Goal: Task Accomplishment & Management: Manage account settings

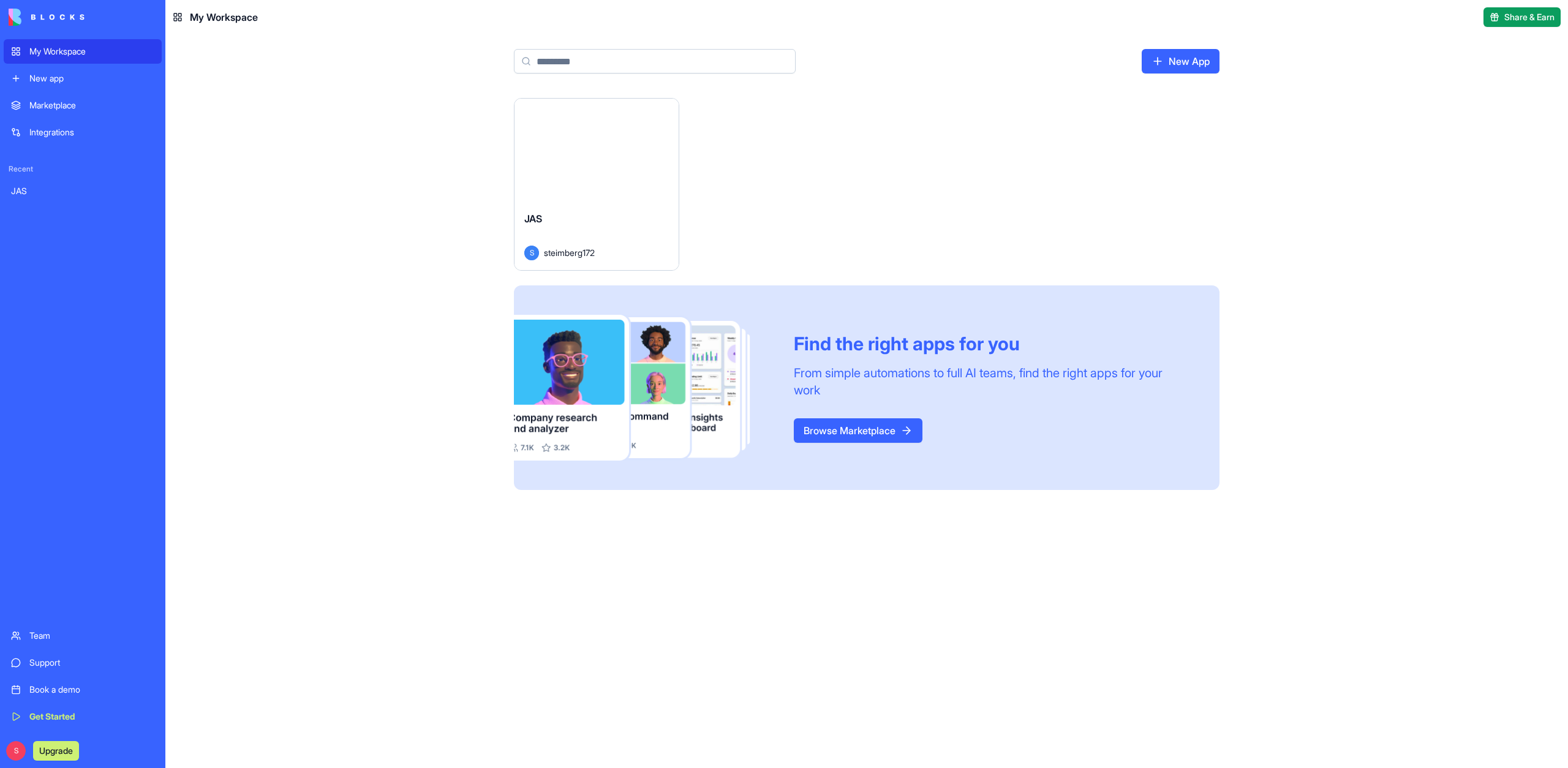
click at [603, 164] on div "Launch" at bounding box center [596, 149] width 164 height 103
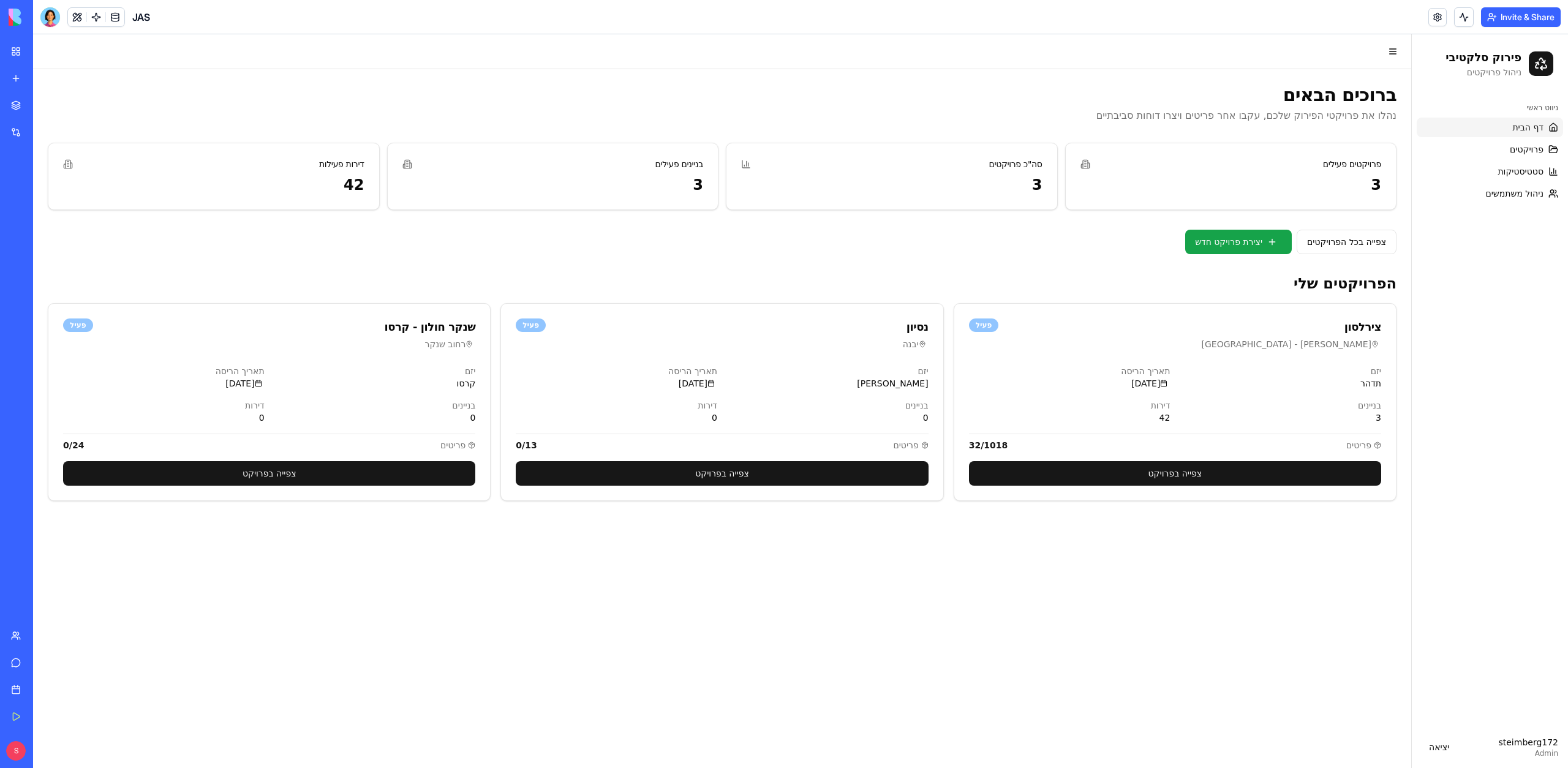
click at [1526, 20] on button "Invite & Share" at bounding box center [1520, 18] width 79 height 20
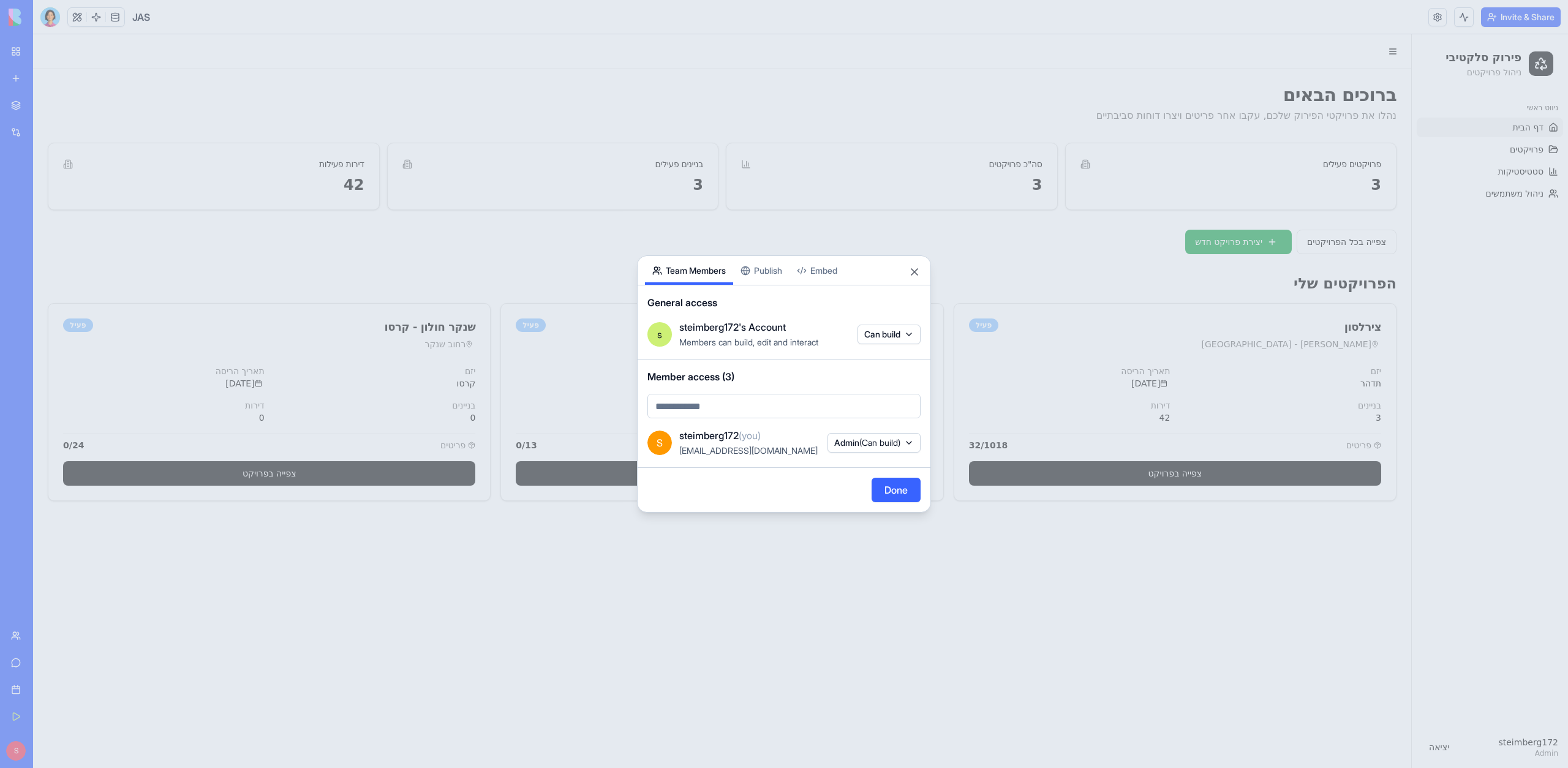
click at [761, 275] on div "Share App Team Members Publish Embed General access s steimberg172's Account Me…" at bounding box center [784, 384] width 294 height 257
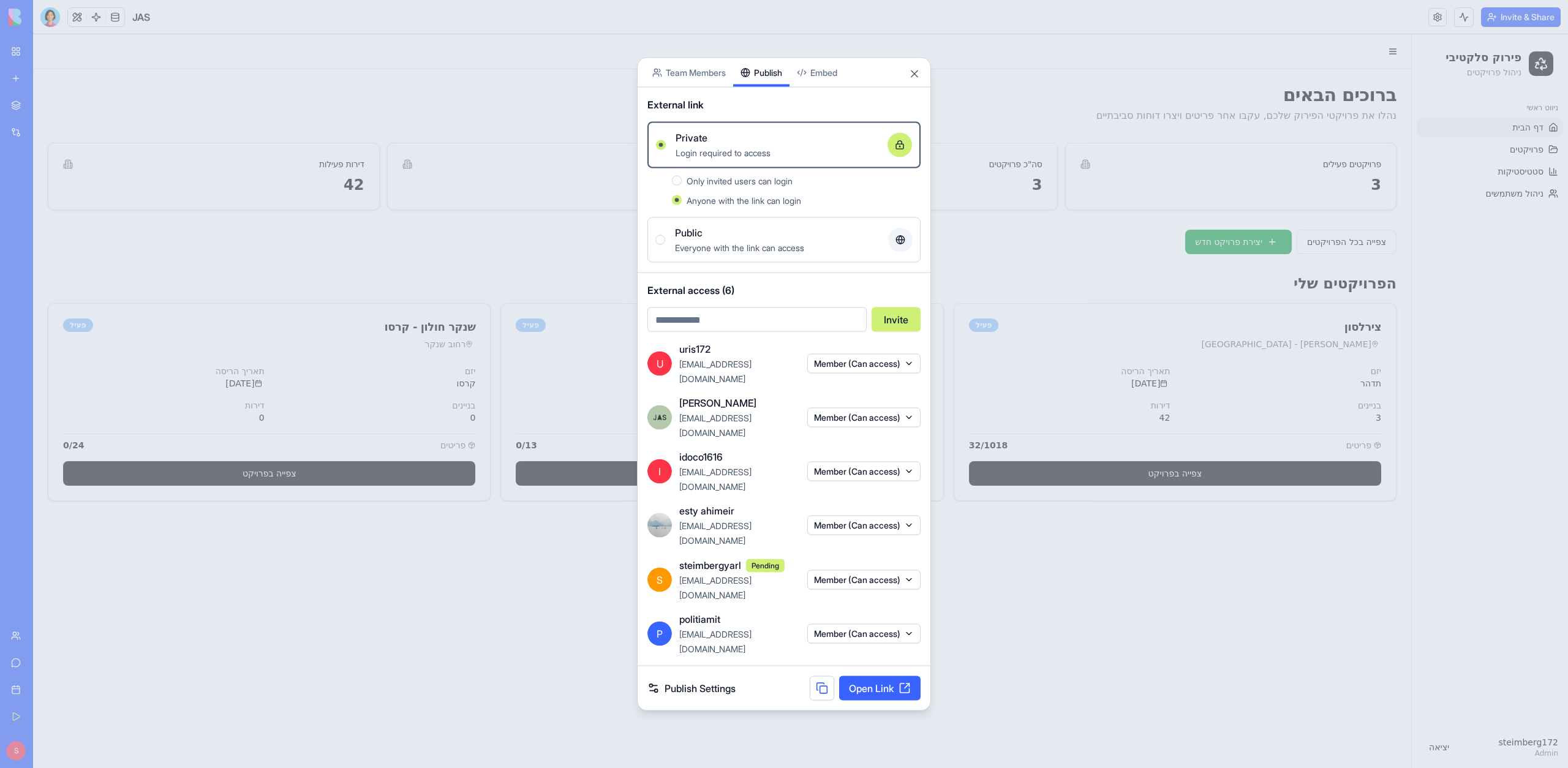
click at [1140, 555] on div at bounding box center [784, 384] width 1568 height 768
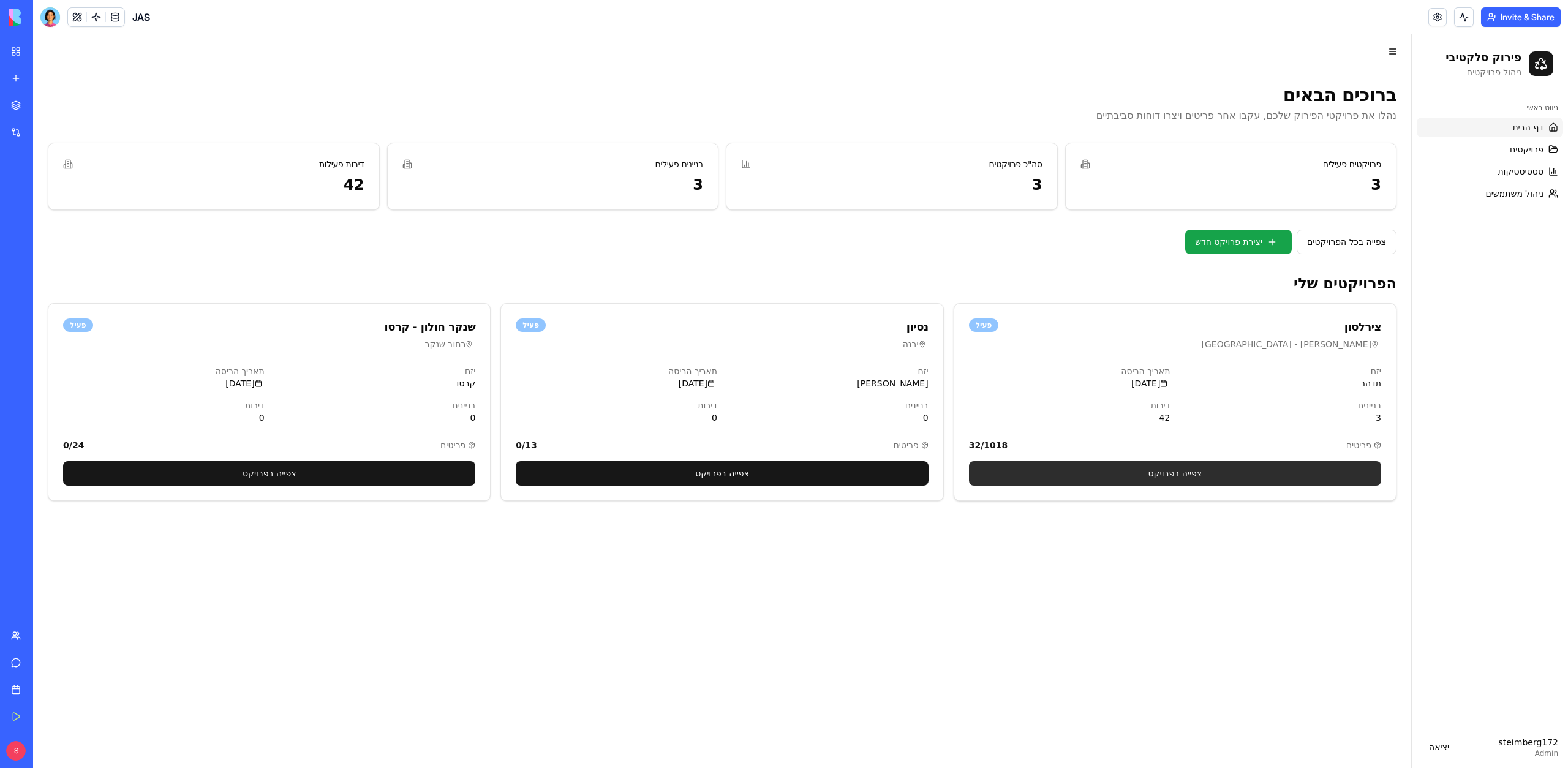
click at [1224, 467] on link "צפייה בפרויקט" at bounding box center [1175, 473] width 412 height 24
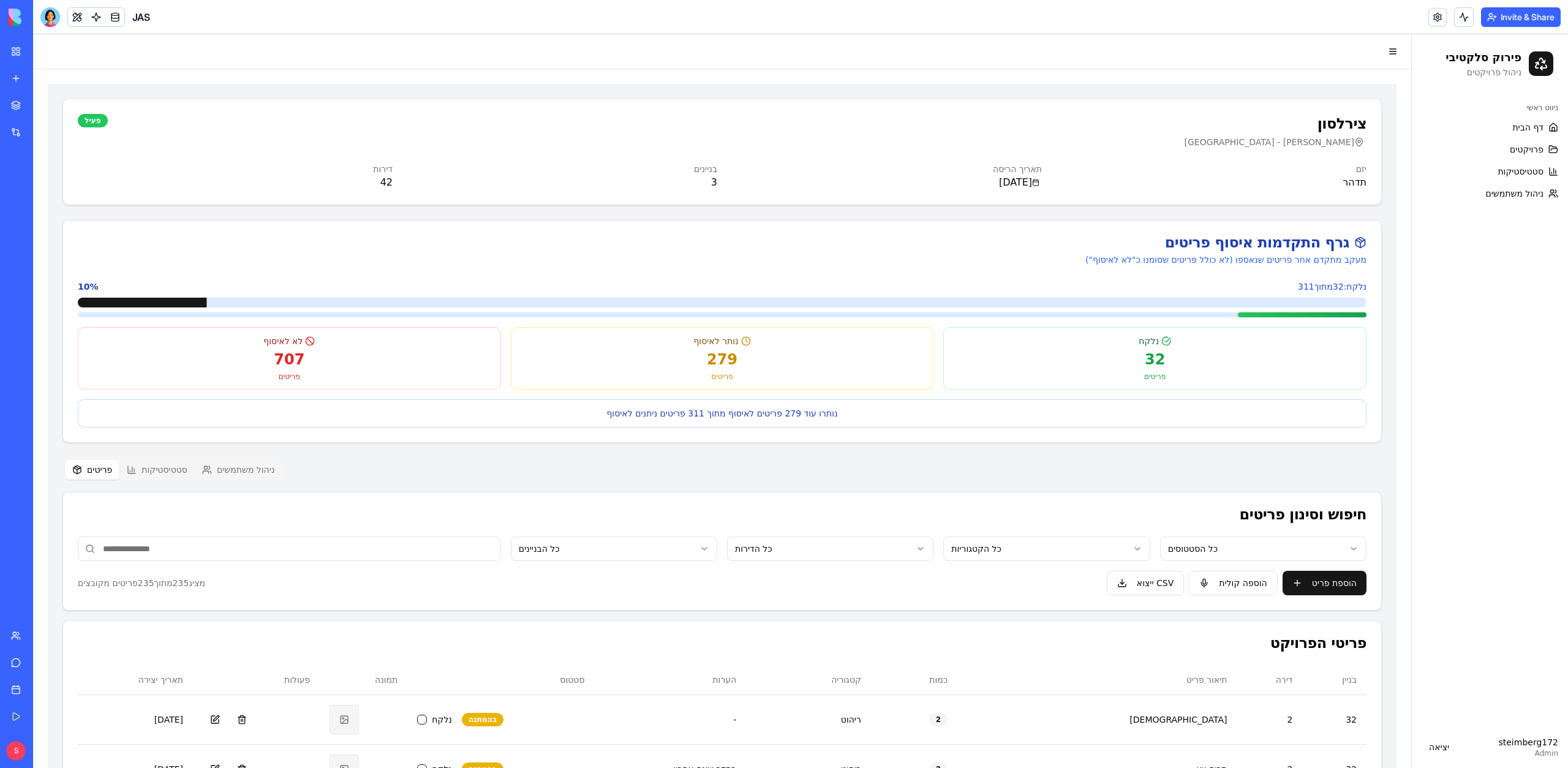
click at [227, 464] on button "ניהול משתמשים" at bounding box center [239, 470] width 88 height 20
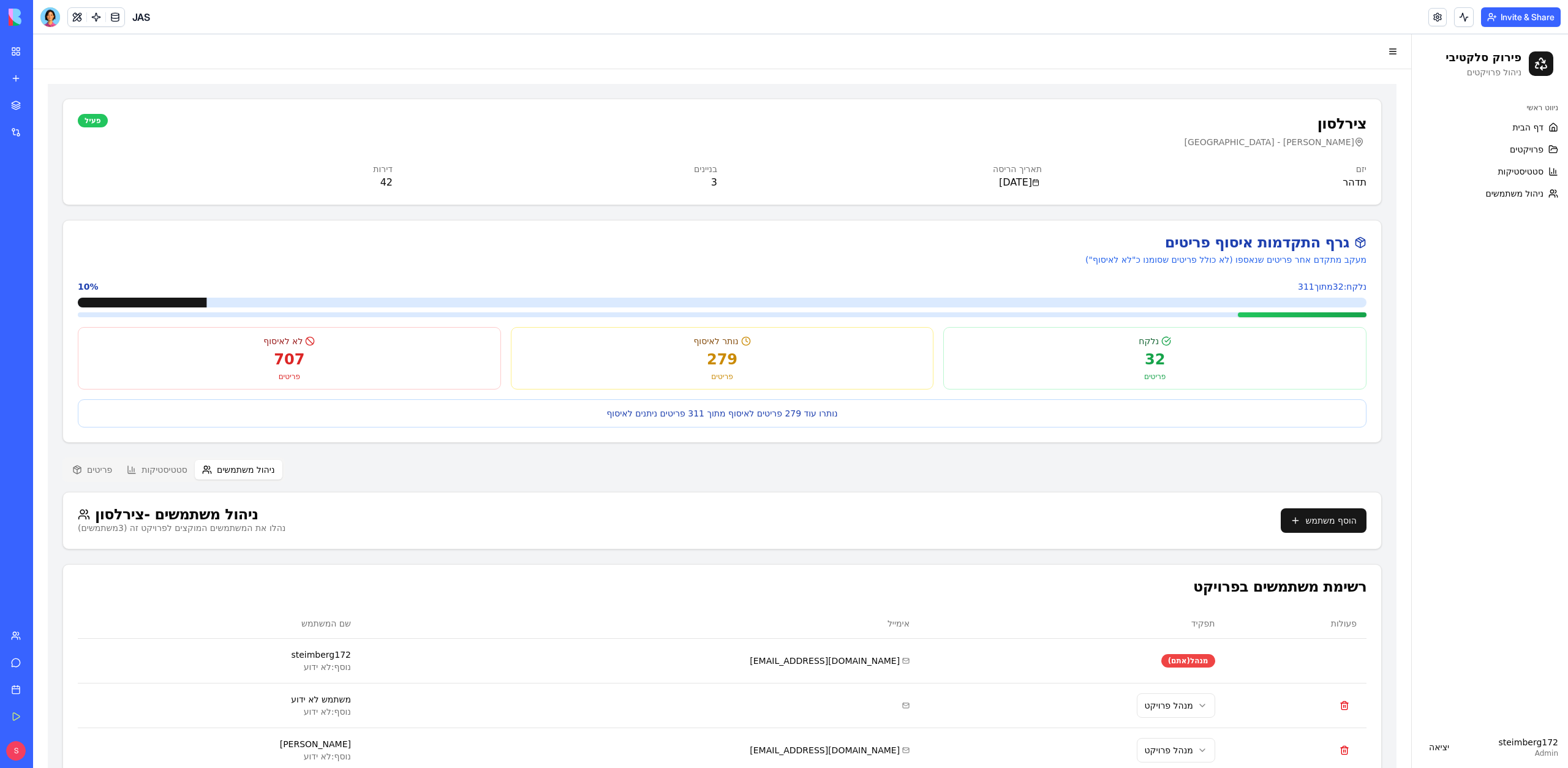
scroll to position [64, 0]
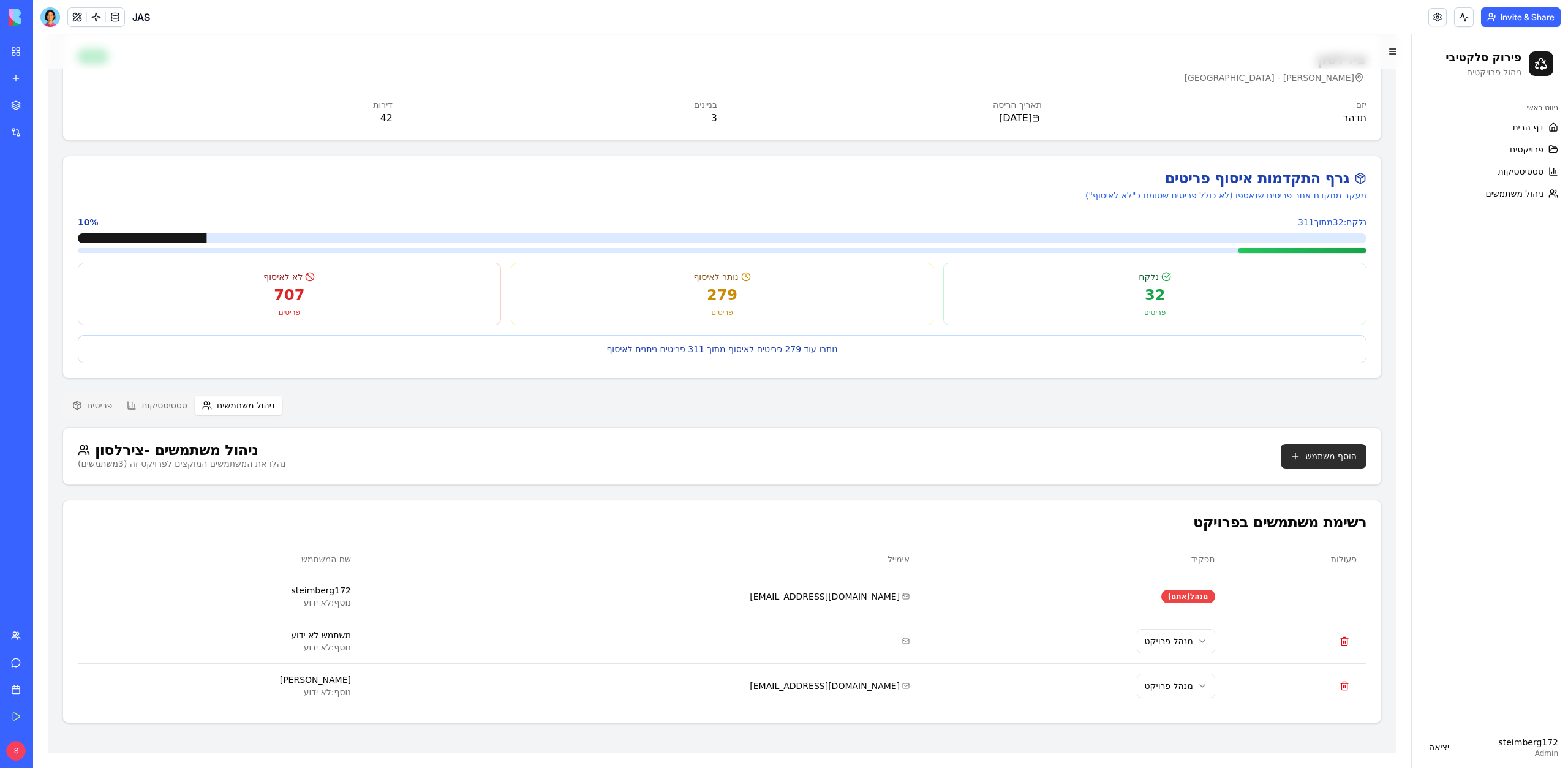
click at [1353, 452] on button "הוסף משתמש" at bounding box center [1324, 455] width 86 height 24
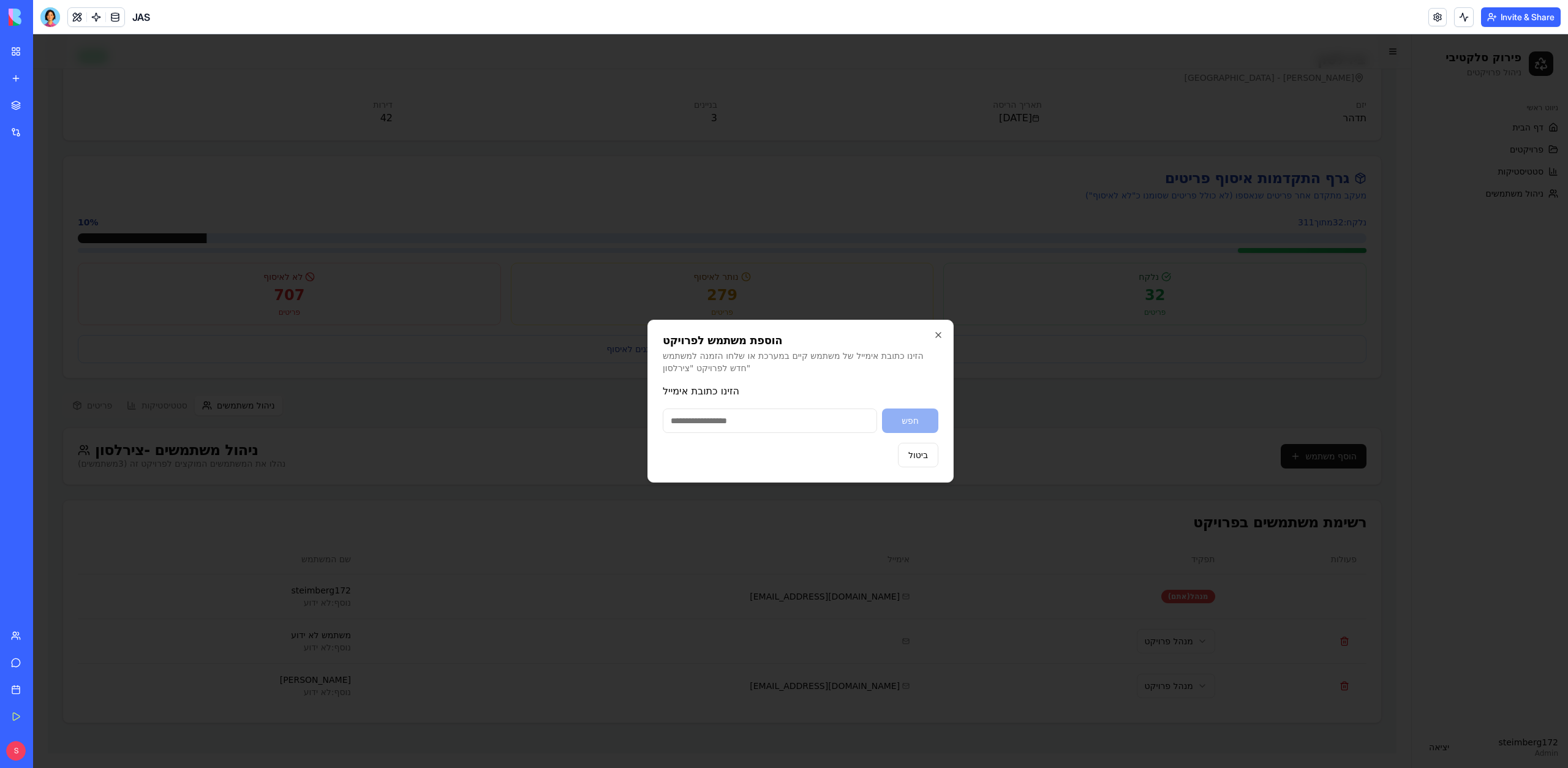
click at [643, 415] on div at bounding box center [801, 401] width 1535 height 734
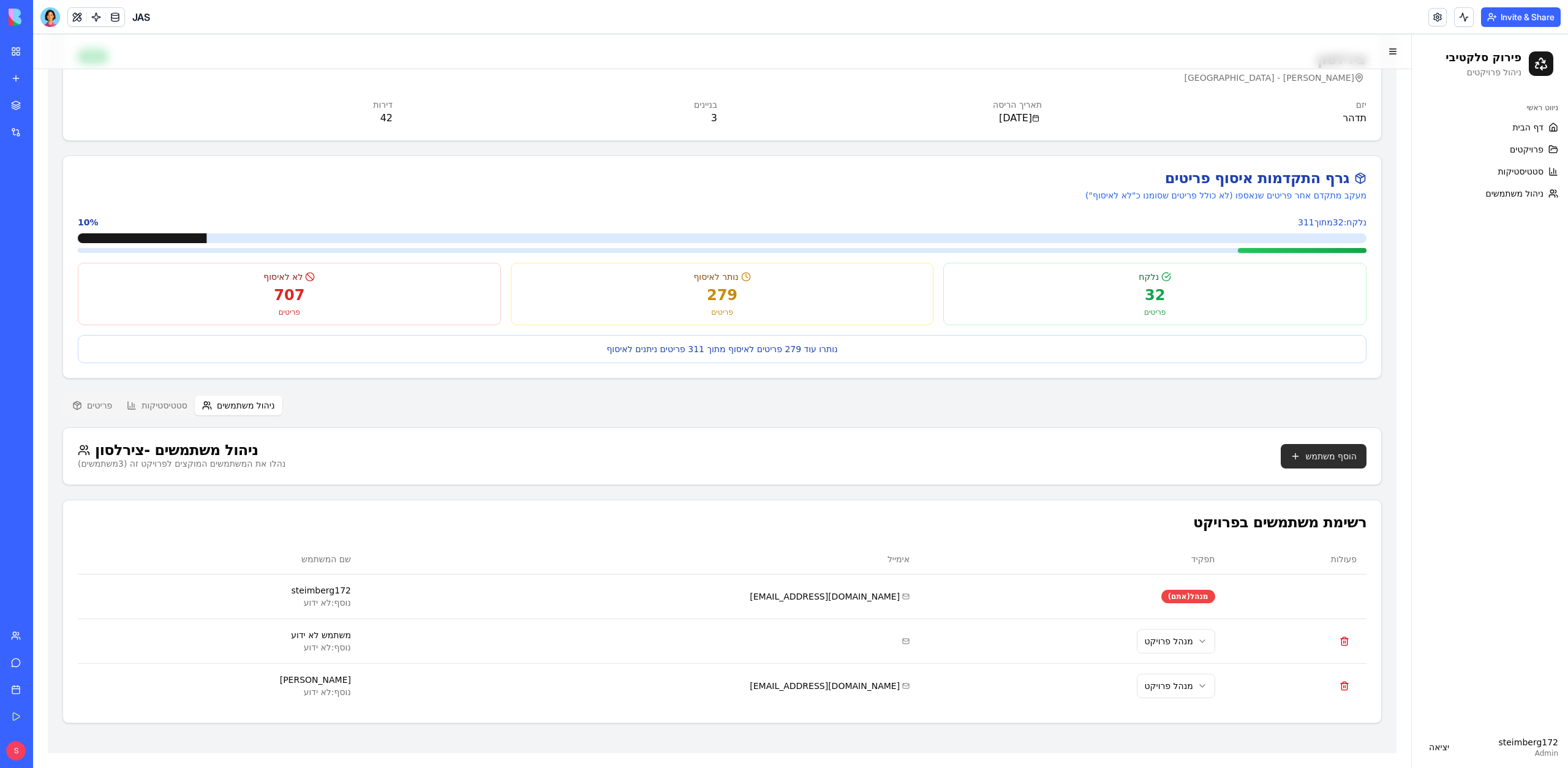
click at [1306, 467] on button "הוסף משתמש" at bounding box center [1324, 455] width 86 height 24
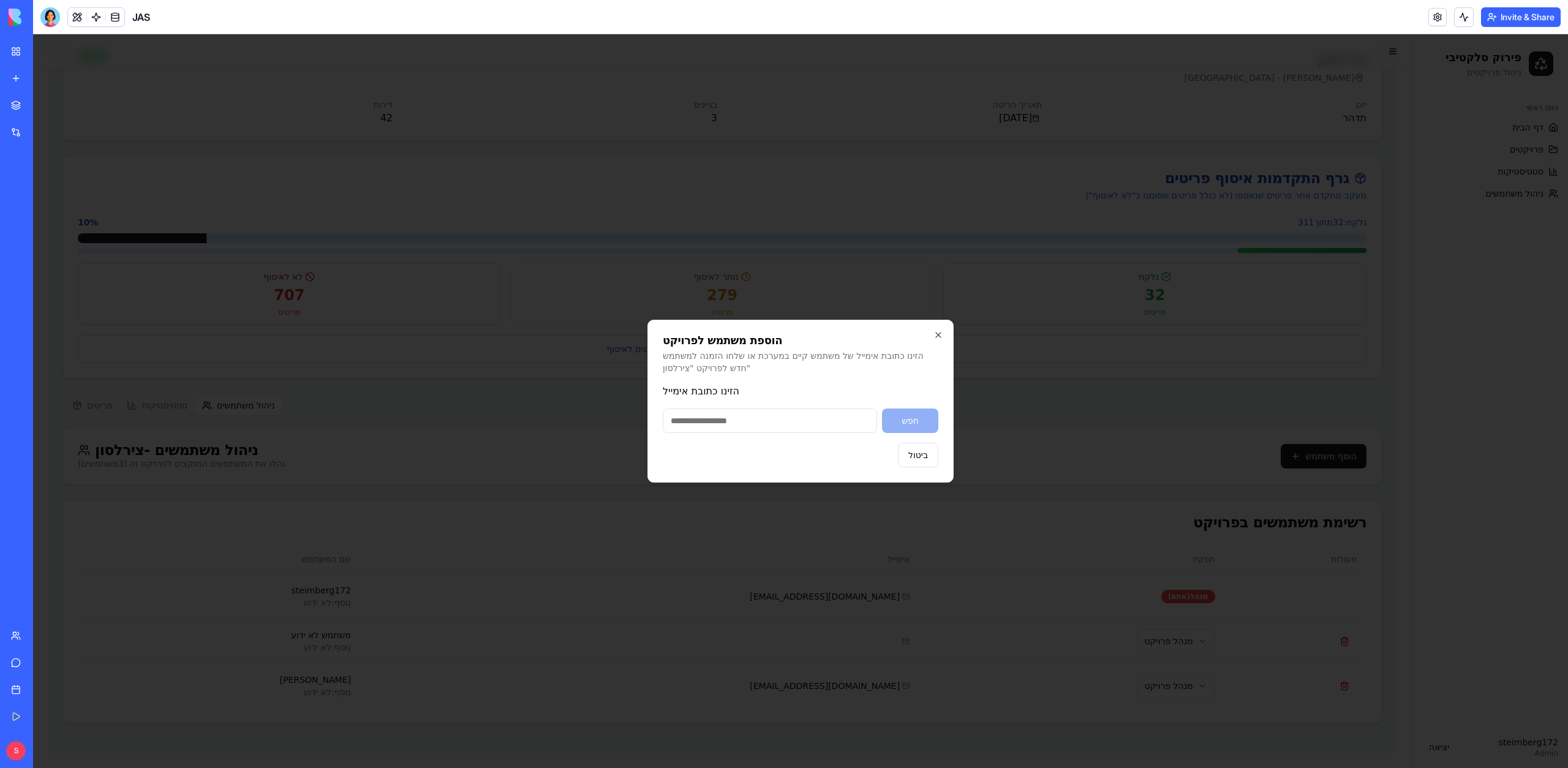
click at [725, 425] on input "הזינו כתובת אימייל" at bounding box center [770, 420] width 214 height 24
type input "**********"
click at [909, 423] on button "חפש" at bounding box center [911, 420] width 57 height 24
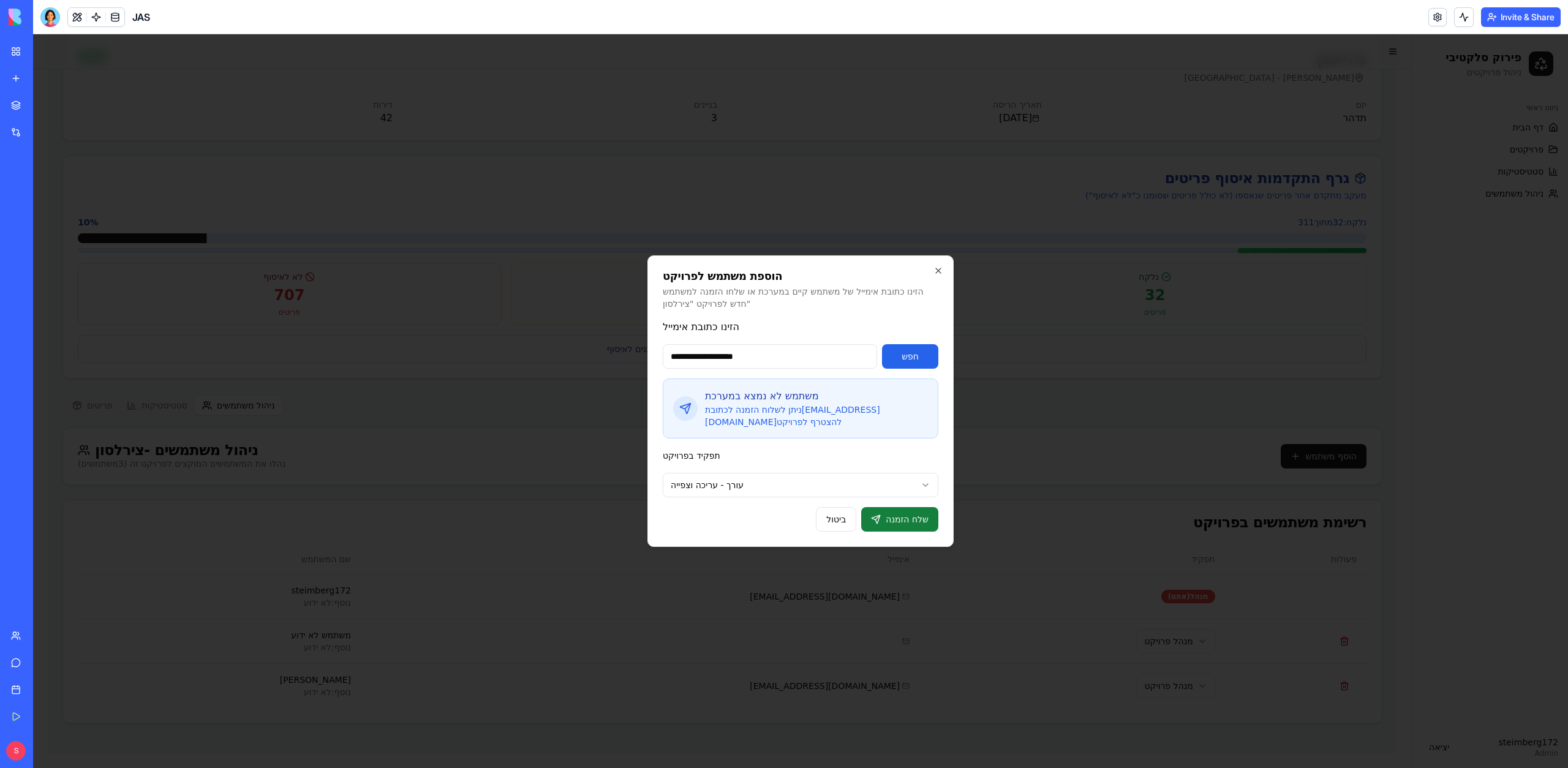
click at [910, 524] on button "שלח הזמנה" at bounding box center [900, 519] width 78 height 24
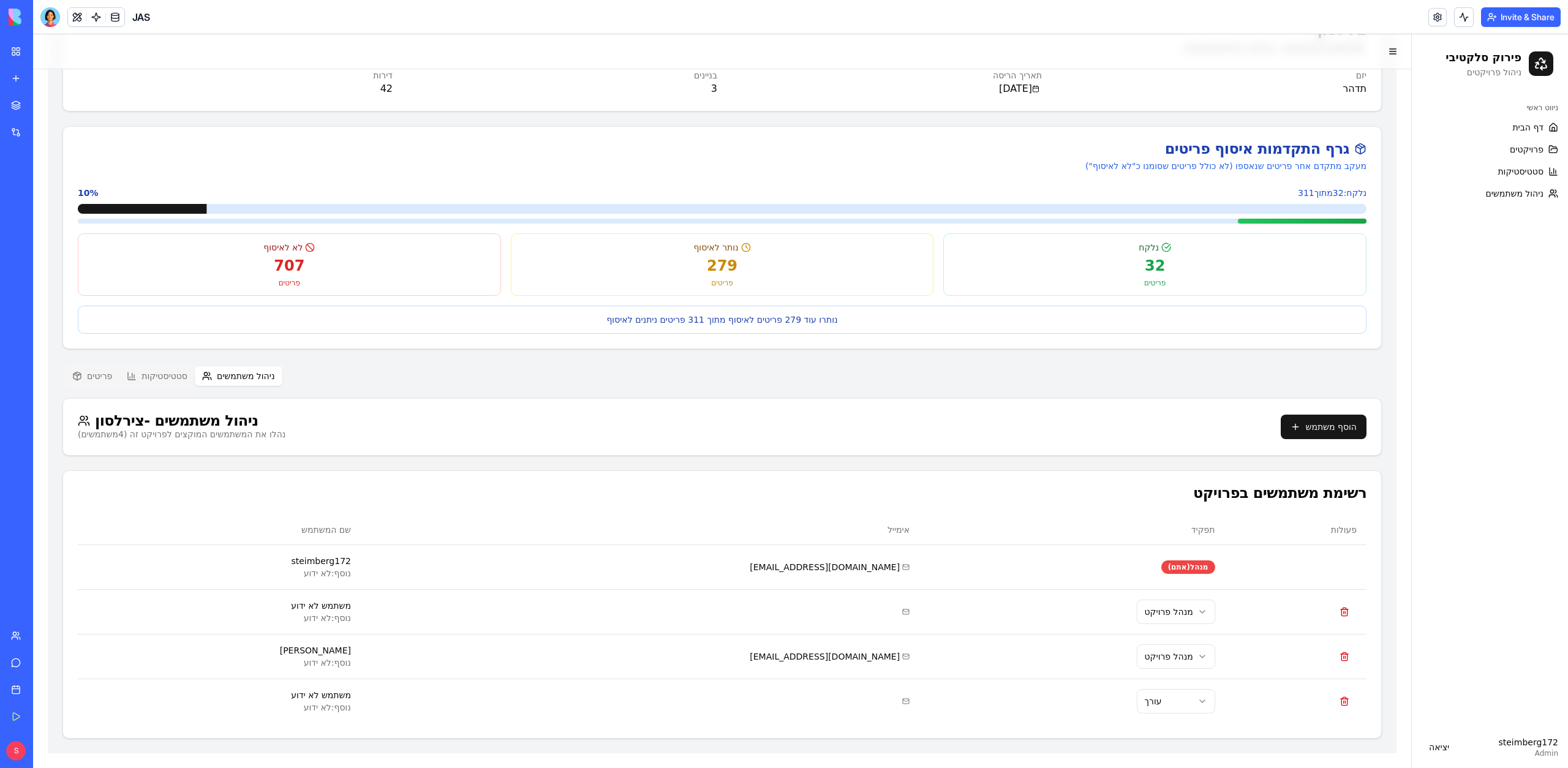
scroll to position [0, 0]
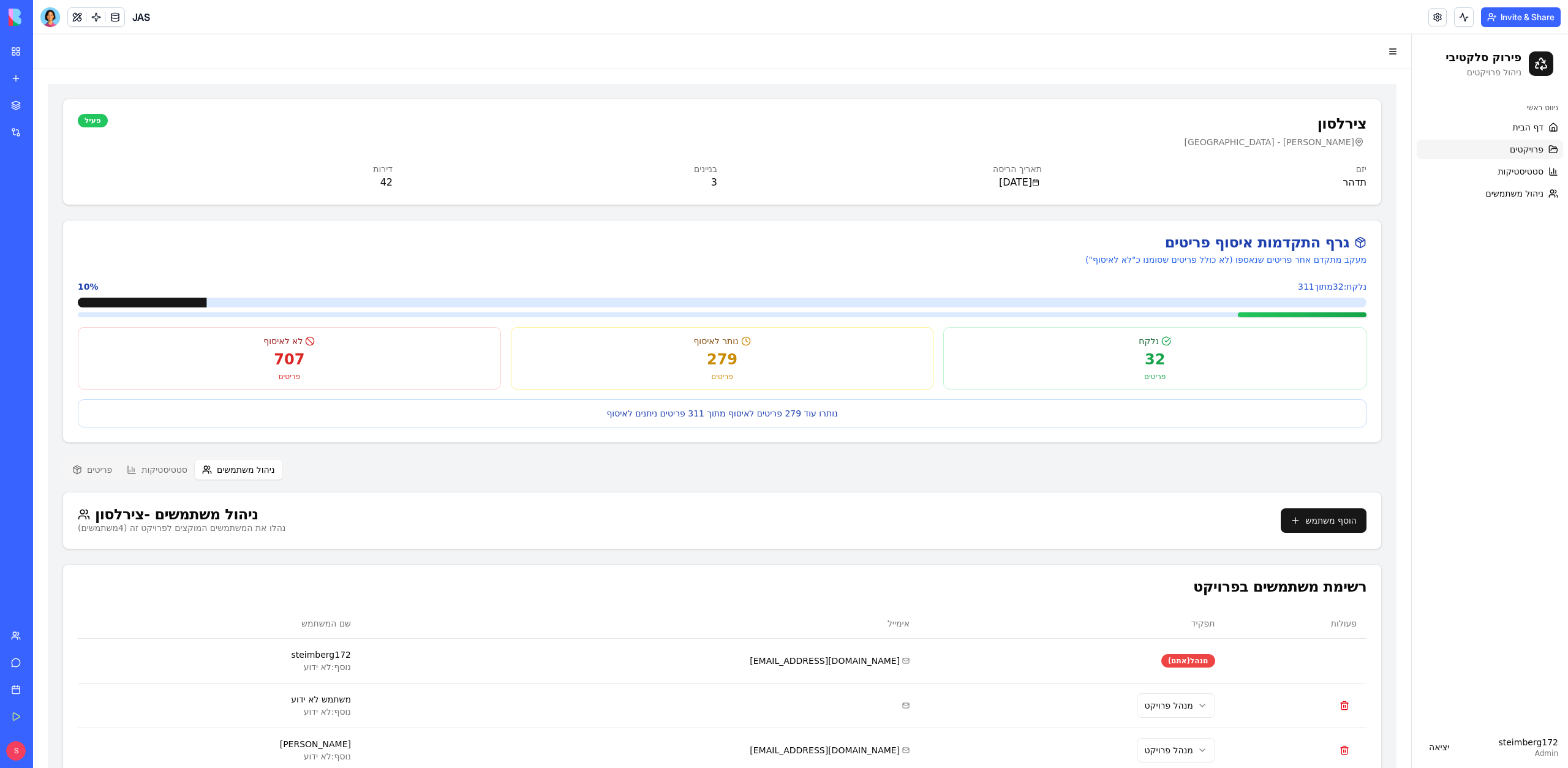
click at [1519, 143] on span "פרויקטים" at bounding box center [1526, 149] width 33 height 13
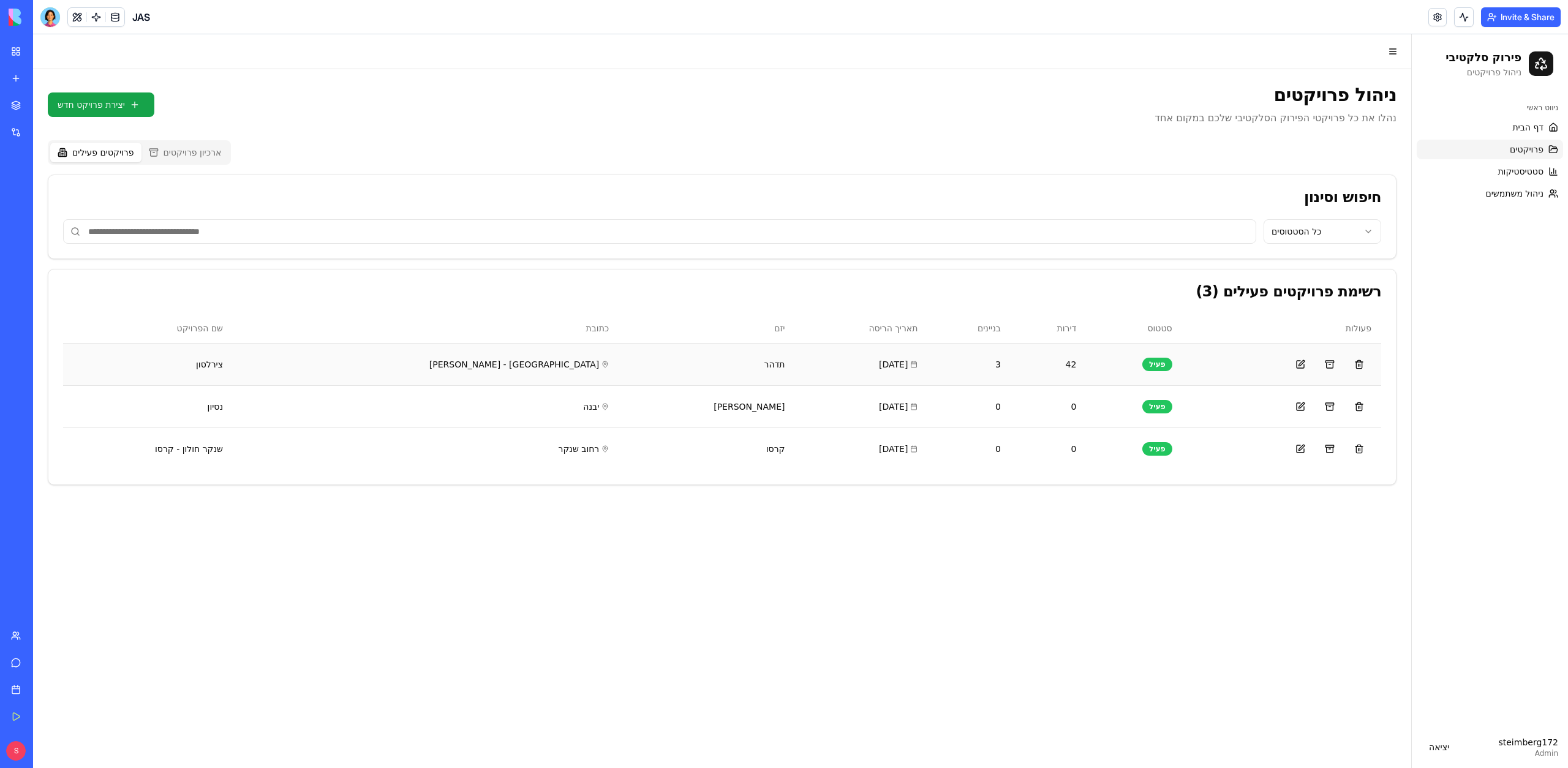
click at [794, 349] on td "[DATE]" at bounding box center [860, 364] width 133 height 43
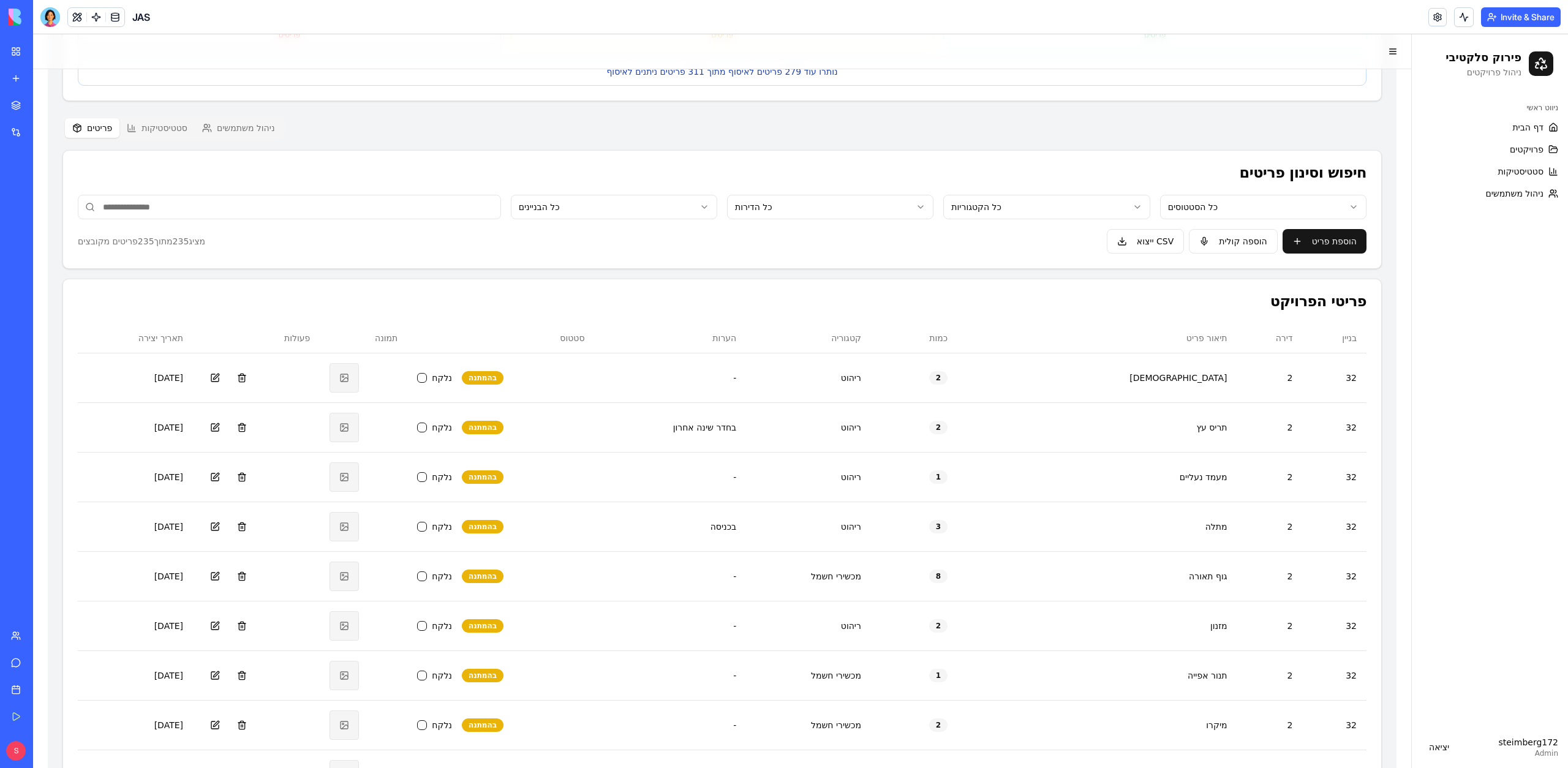
scroll to position [93, 0]
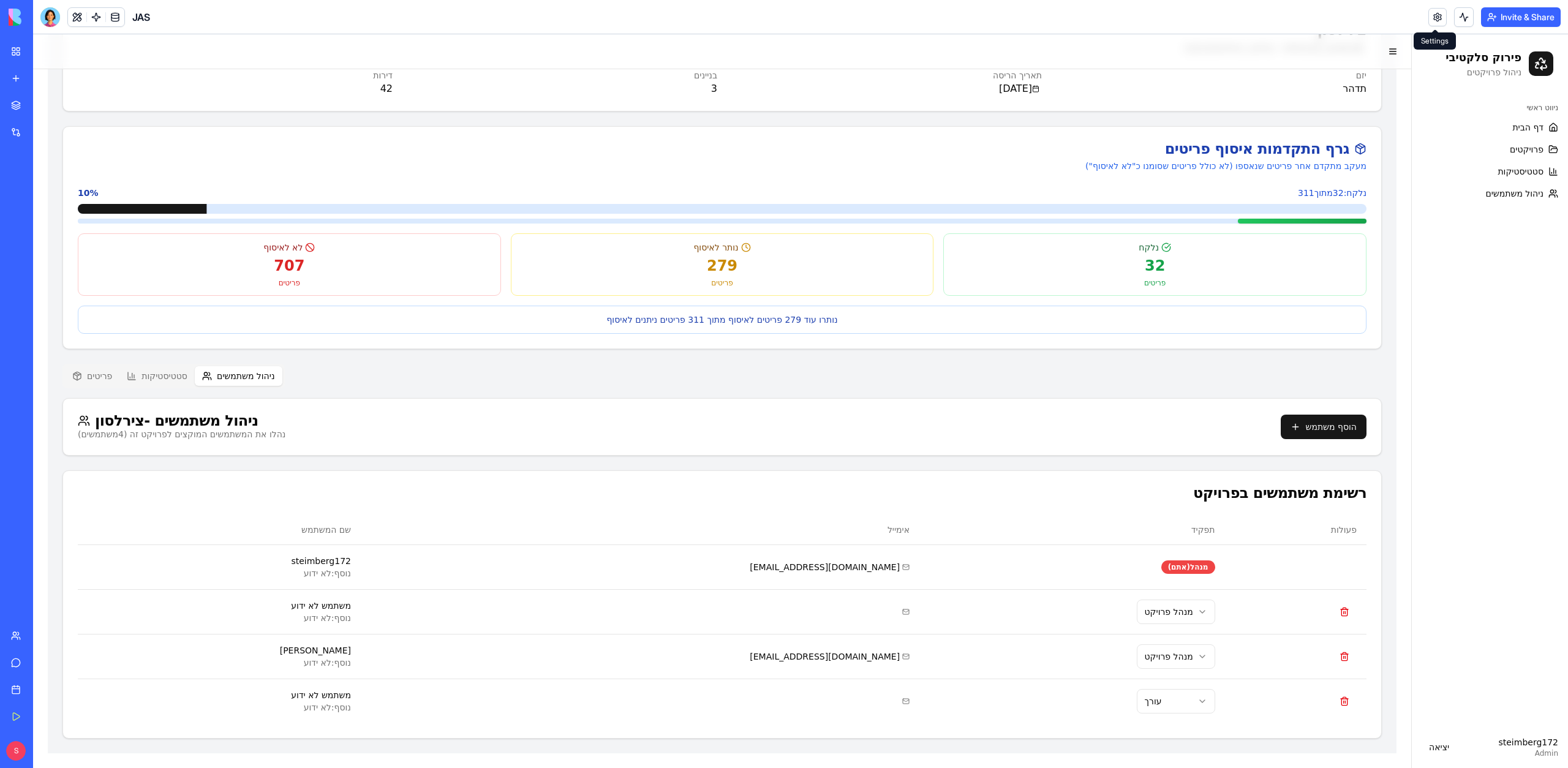
click at [1443, 24] on div "Invite & Share" at bounding box center [1495, 18] width 133 height 20
click at [1438, 22] on link at bounding box center [1438, 18] width 18 height 18
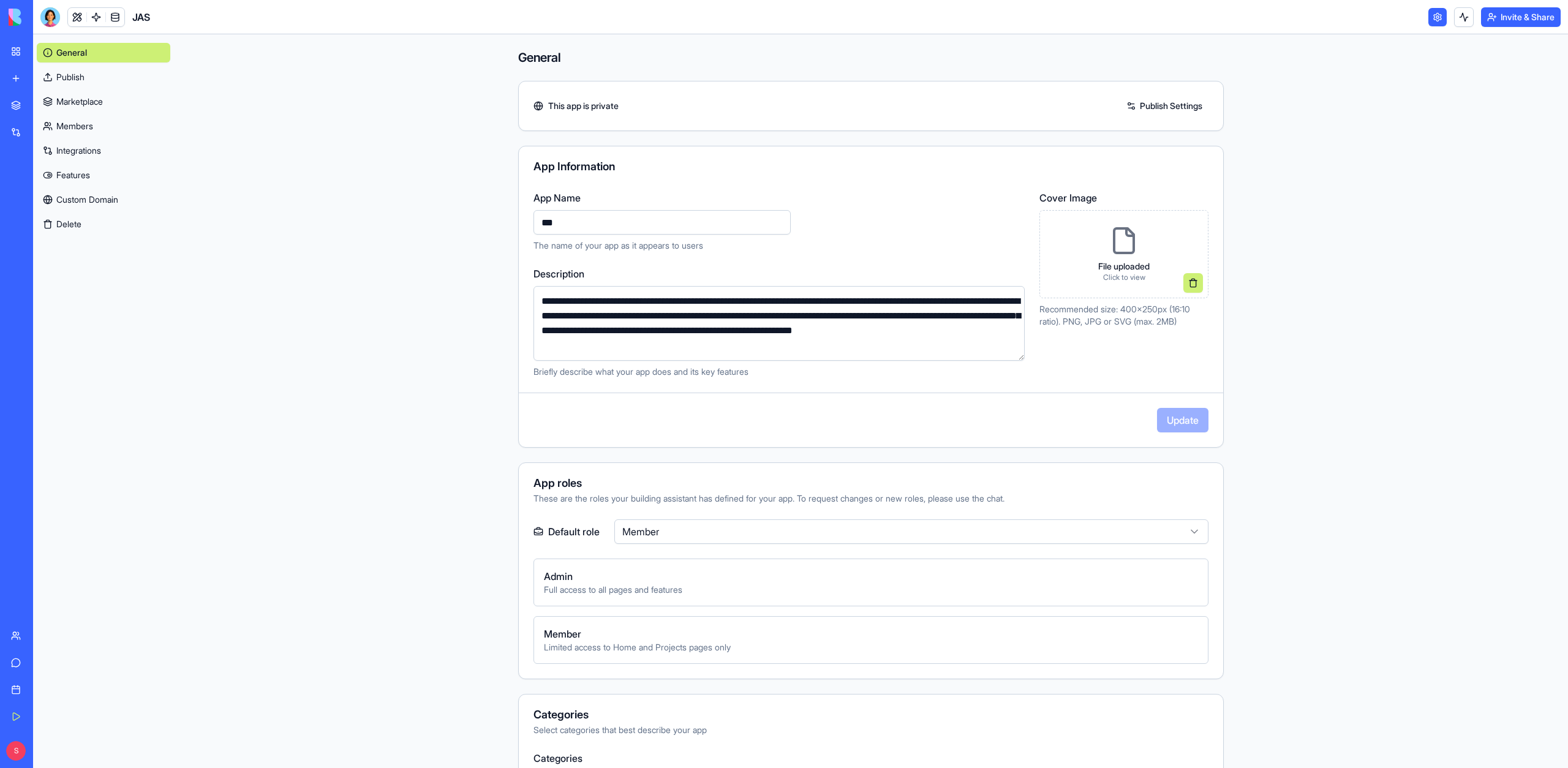
click at [96, 125] on link "Members" at bounding box center [103, 127] width 133 height 20
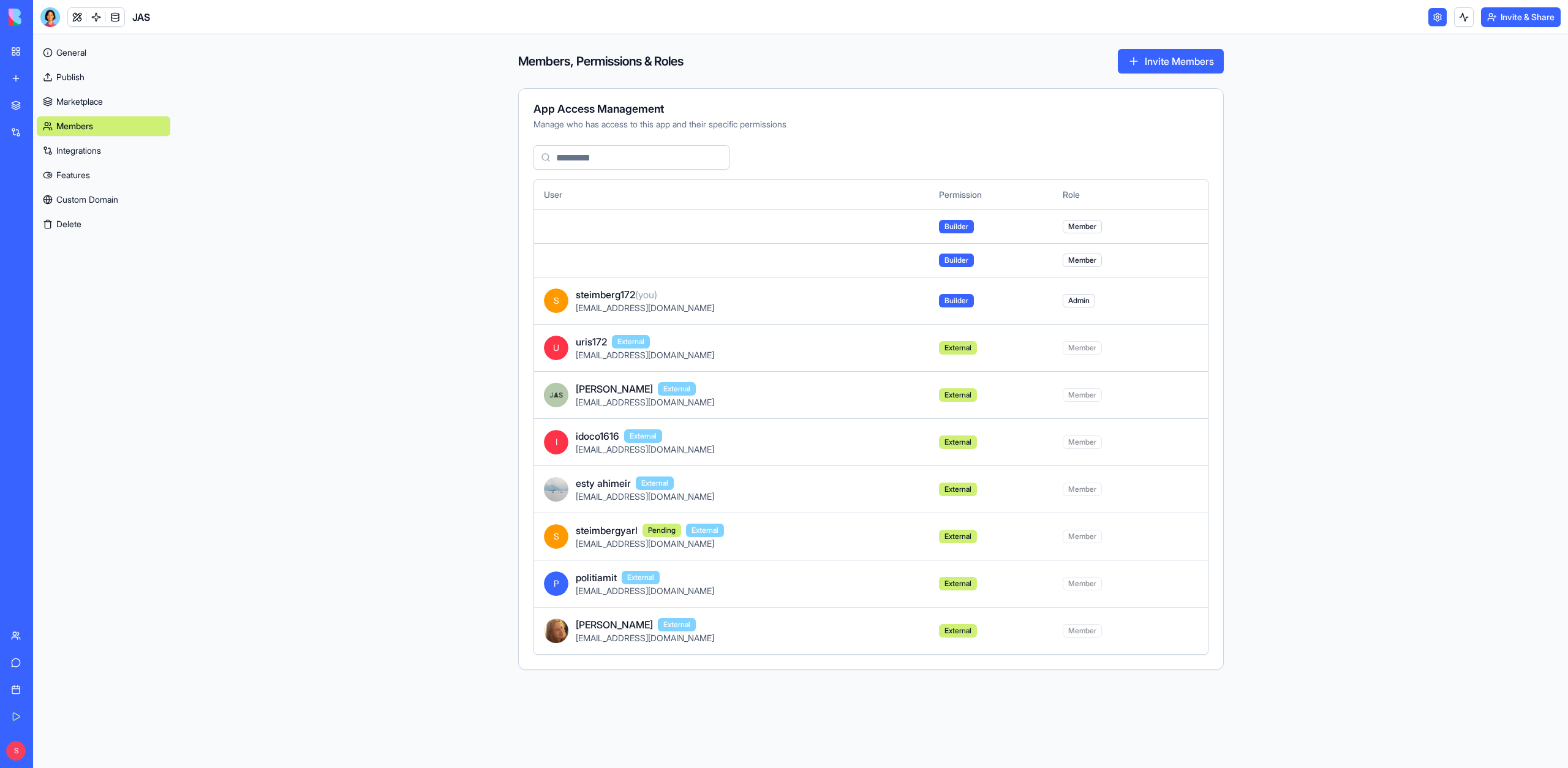
click at [88, 47] on link "General" at bounding box center [103, 53] width 133 height 20
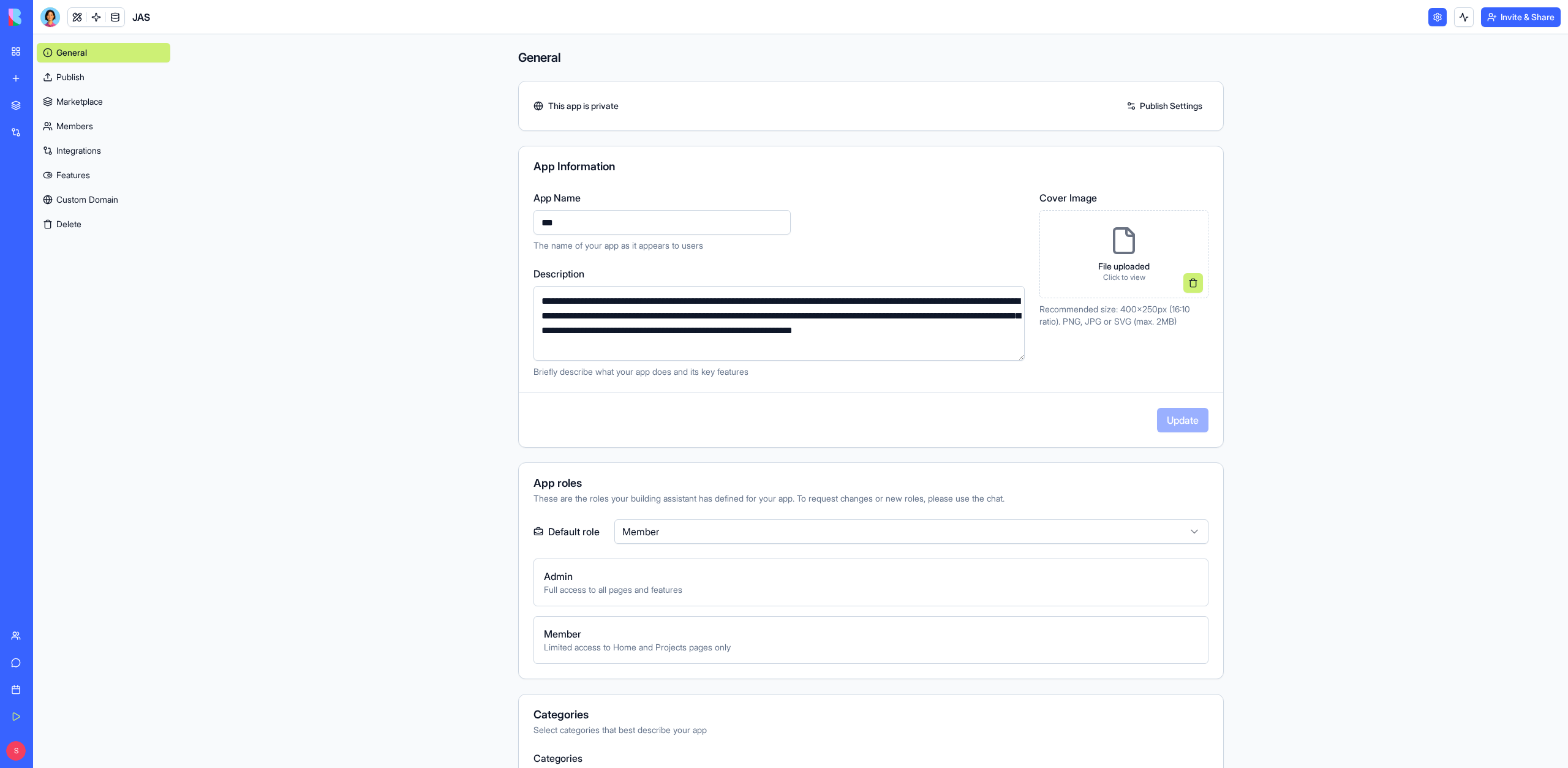
click at [88, 61] on link "General" at bounding box center [103, 53] width 133 height 20
click at [88, 79] on link "Publish" at bounding box center [103, 78] width 133 height 20
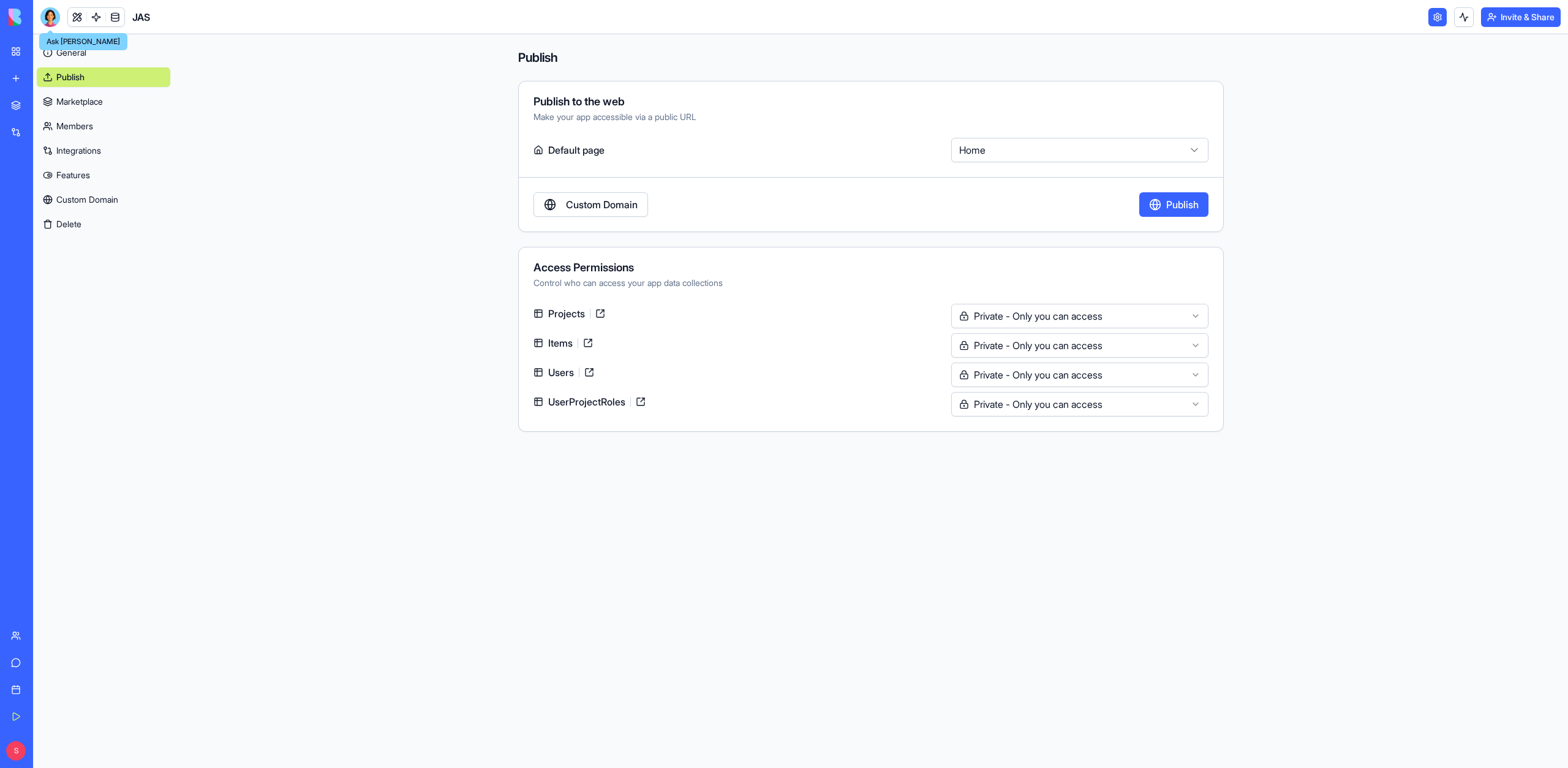
click at [43, 20] on div at bounding box center [50, 18] width 20 height 20
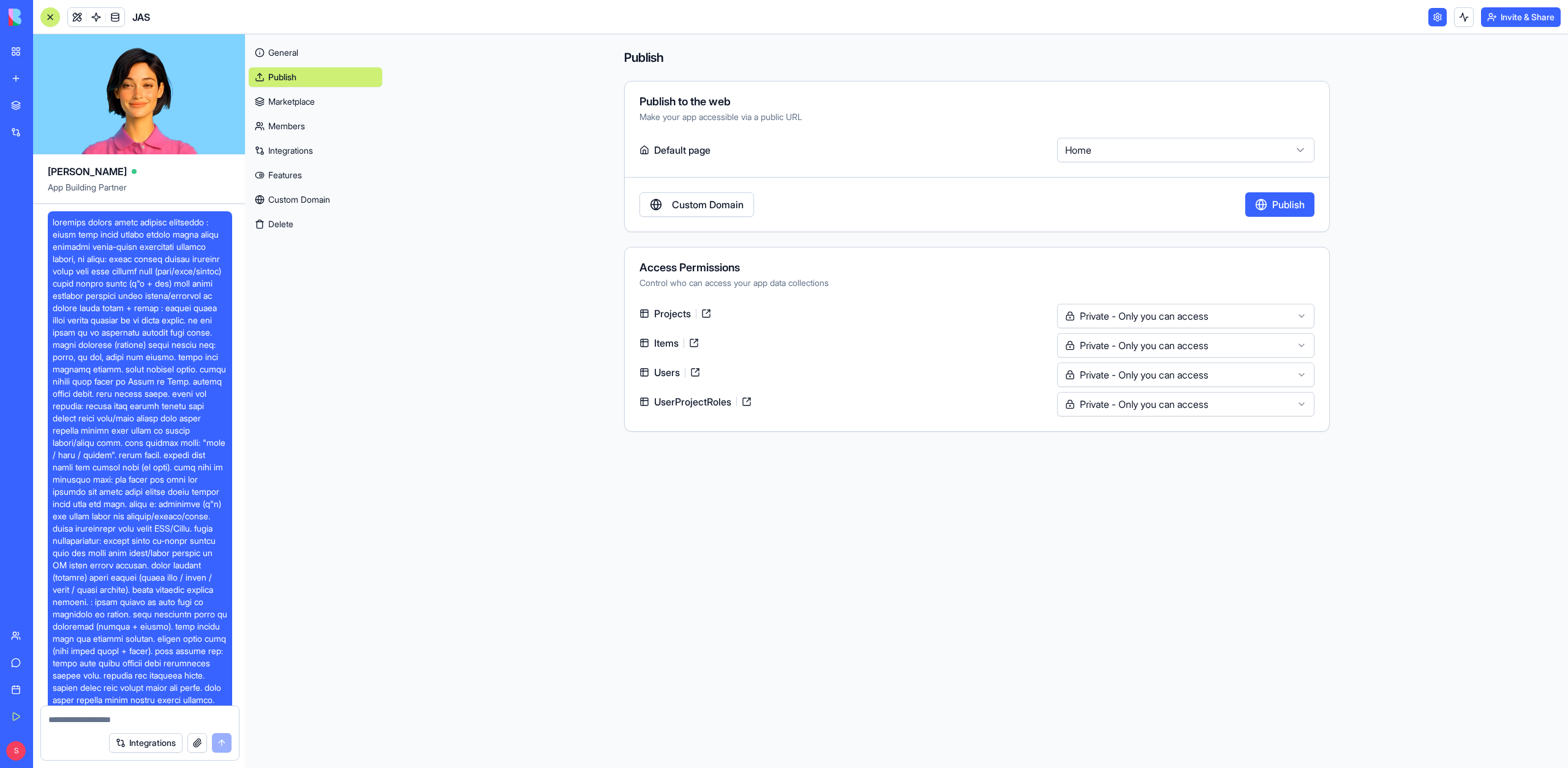
scroll to position [87082, 0]
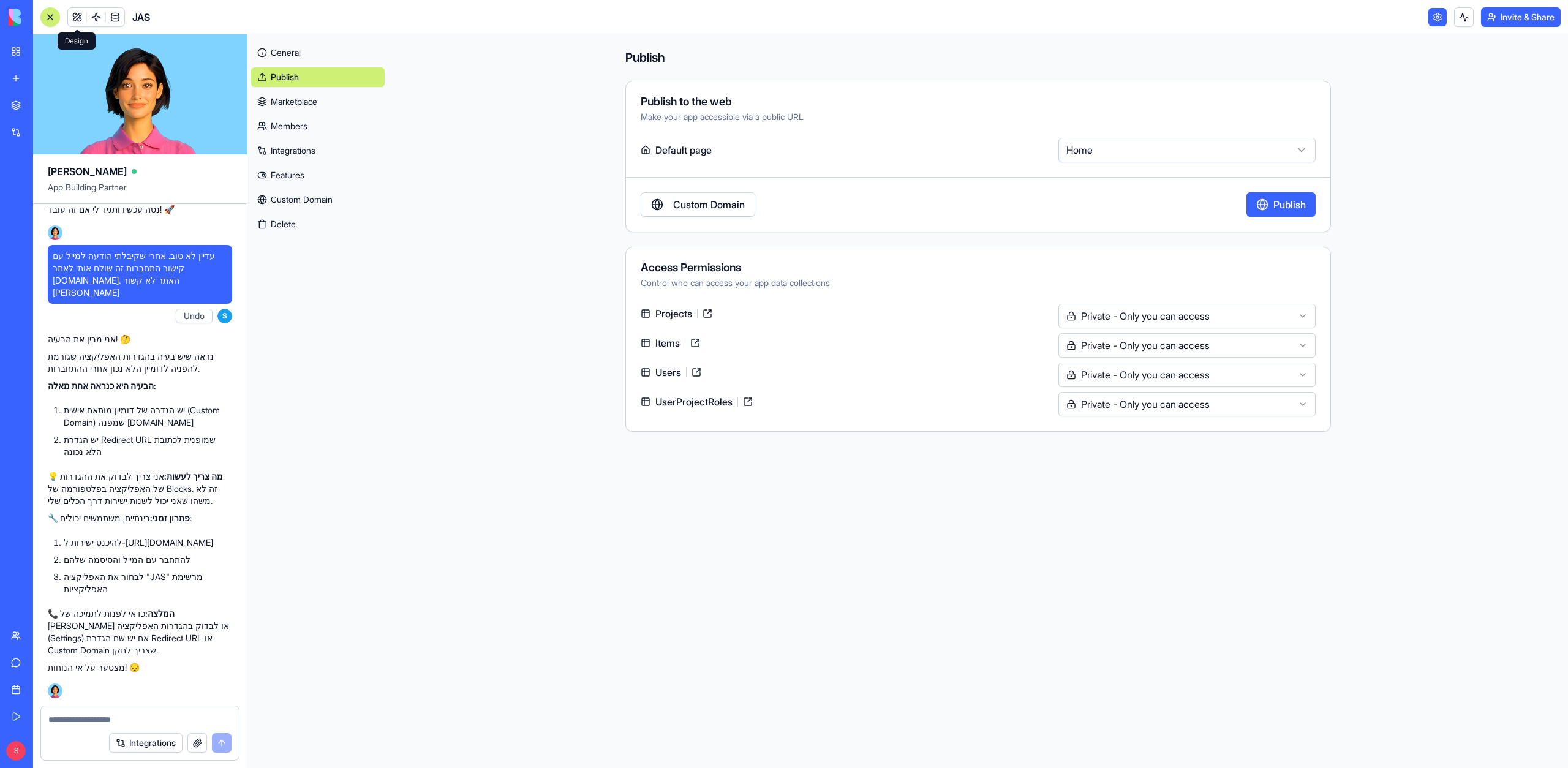
click at [79, 23] on link at bounding box center [78, 18] width 18 height 18
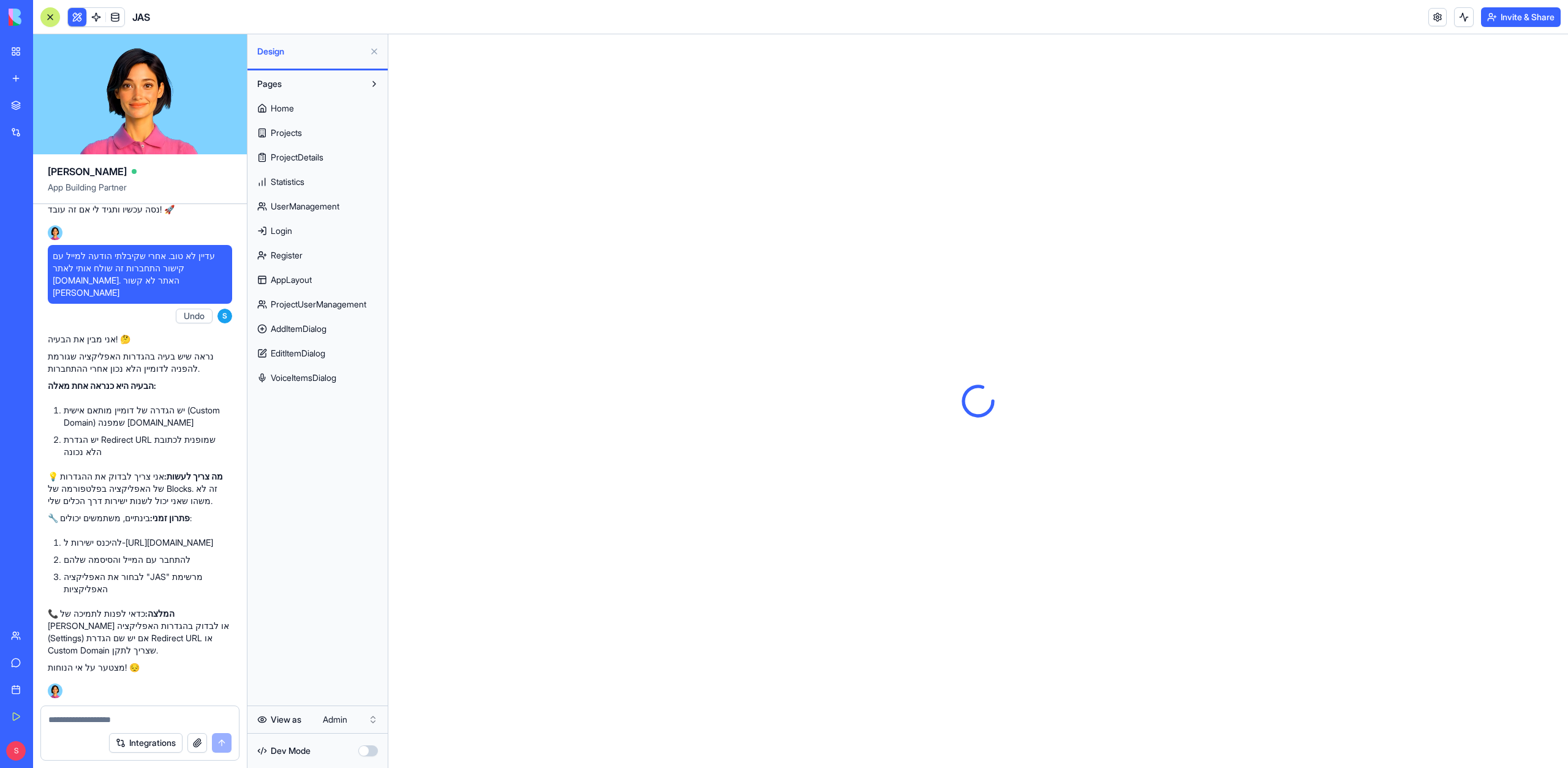
click at [373, 48] on button at bounding box center [374, 52] width 20 height 20
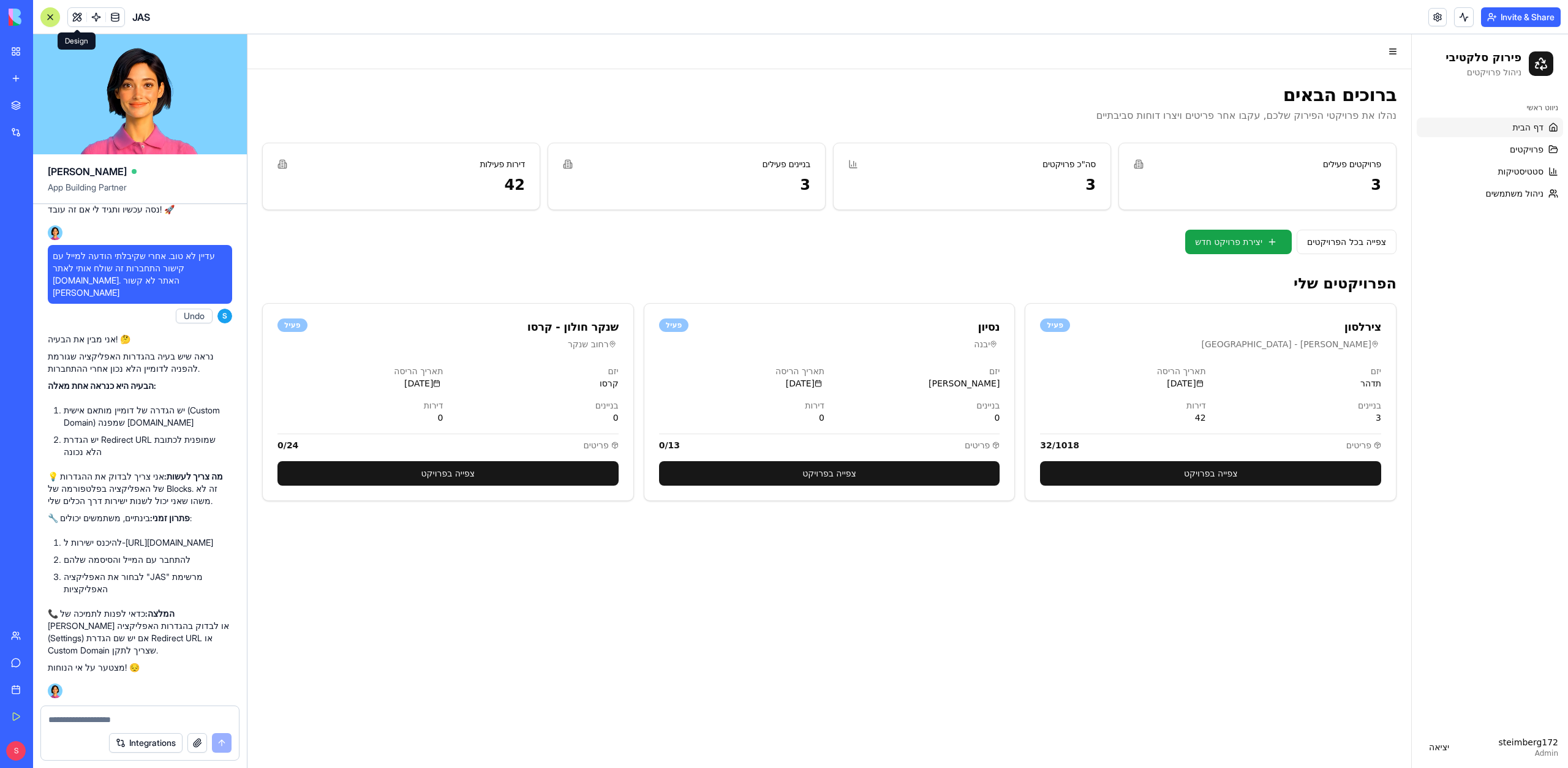
click at [93, 720] on textarea at bounding box center [140, 720] width 183 height 13
click at [106, 18] on link at bounding box center [115, 18] width 18 height 18
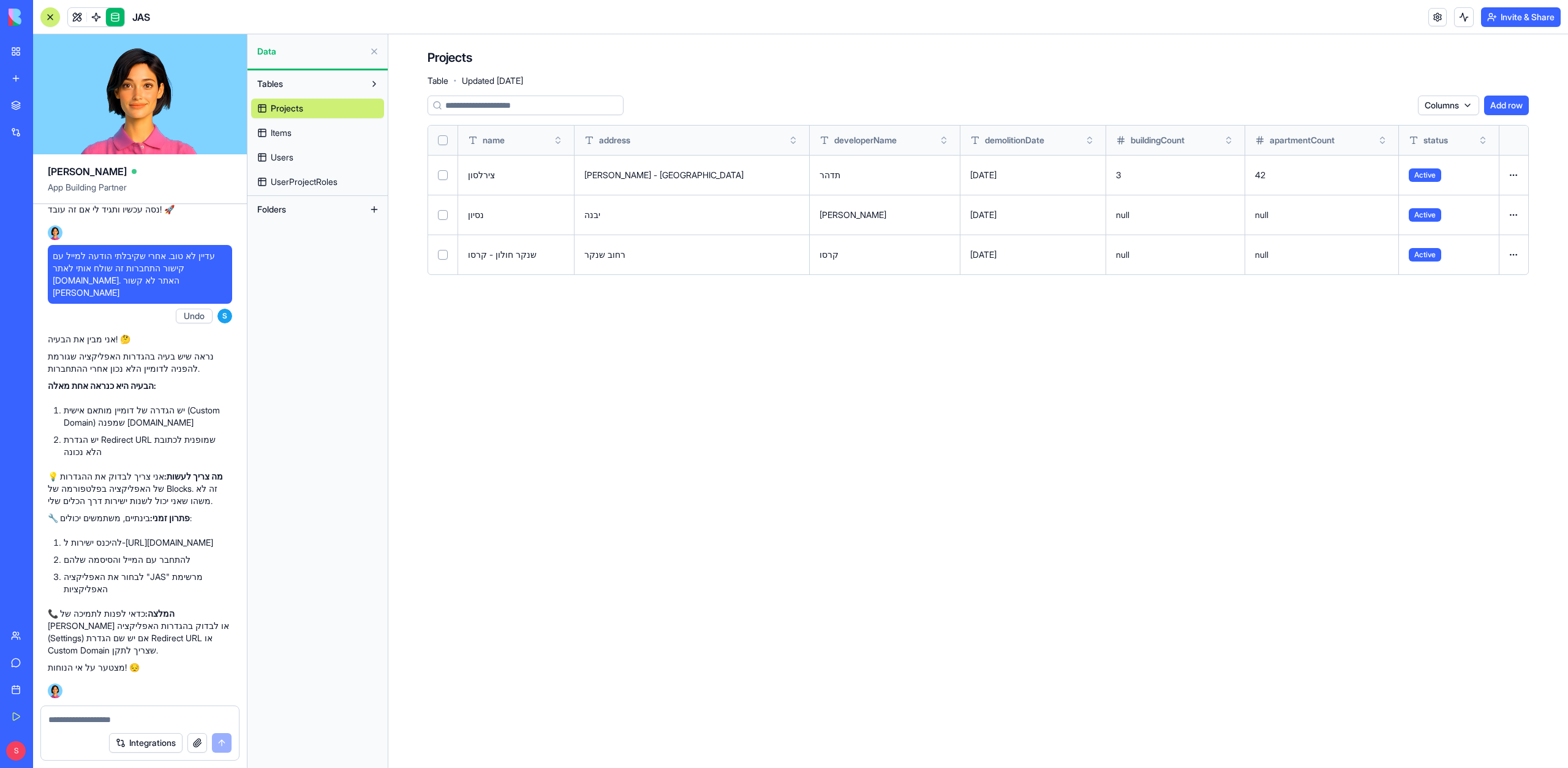
click at [310, 161] on link "Users" at bounding box center [317, 158] width 133 height 20
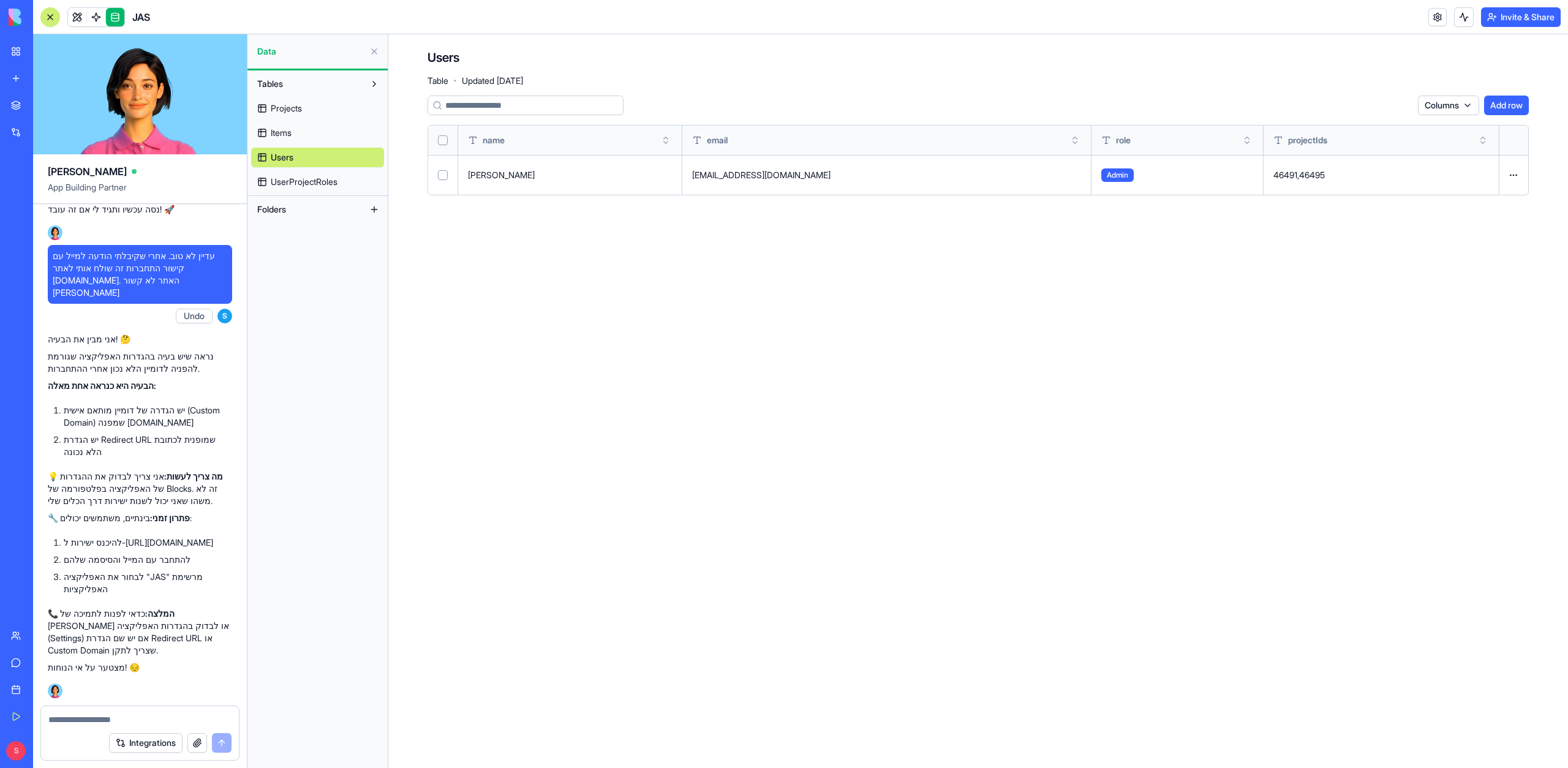
click at [314, 193] on div "Tables Projects Items Users UserProjectRoles" at bounding box center [318, 133] width 140 height 126
click at [331, 178] on span "UserProjectRoles" at bounding box center [304, 182] width 67 height 13
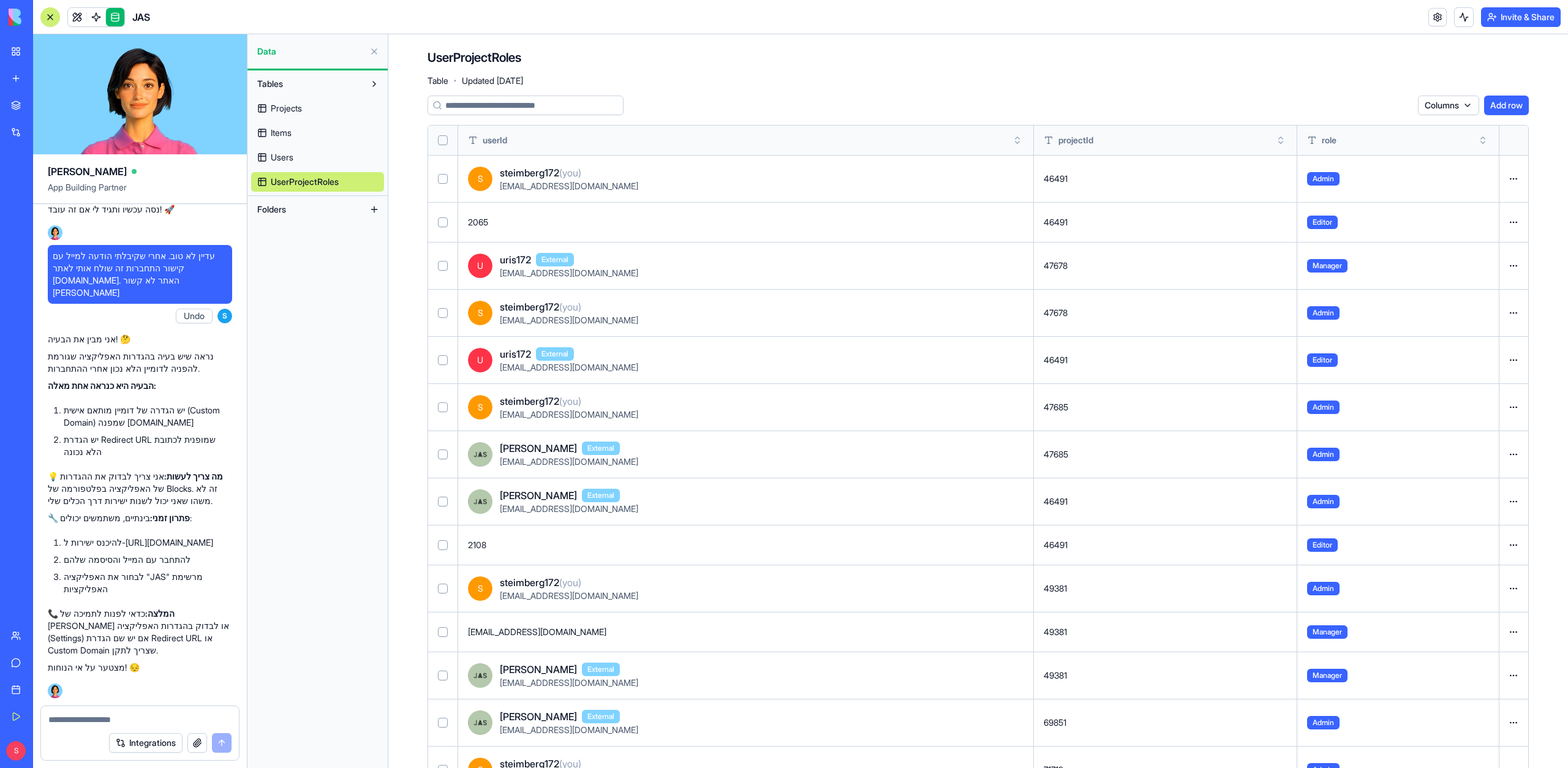
click at [89, 720] on textarea at bounding box center [140, 720] width 183 height 13
type textarea "*"
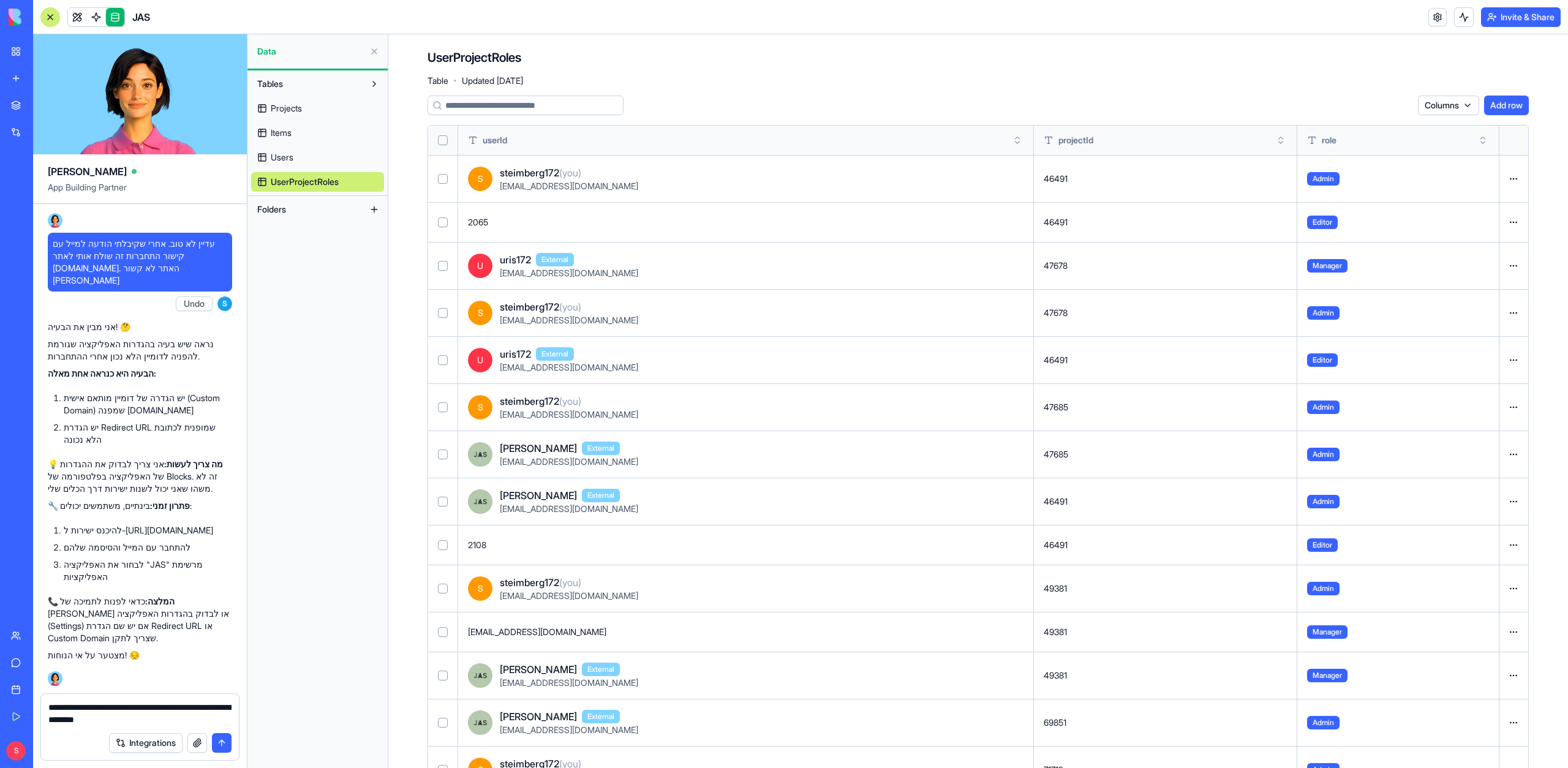
type textarea "*"
click at [177, 718] on textarea "**********" at bounding box center [140, 713] width 183 height 24
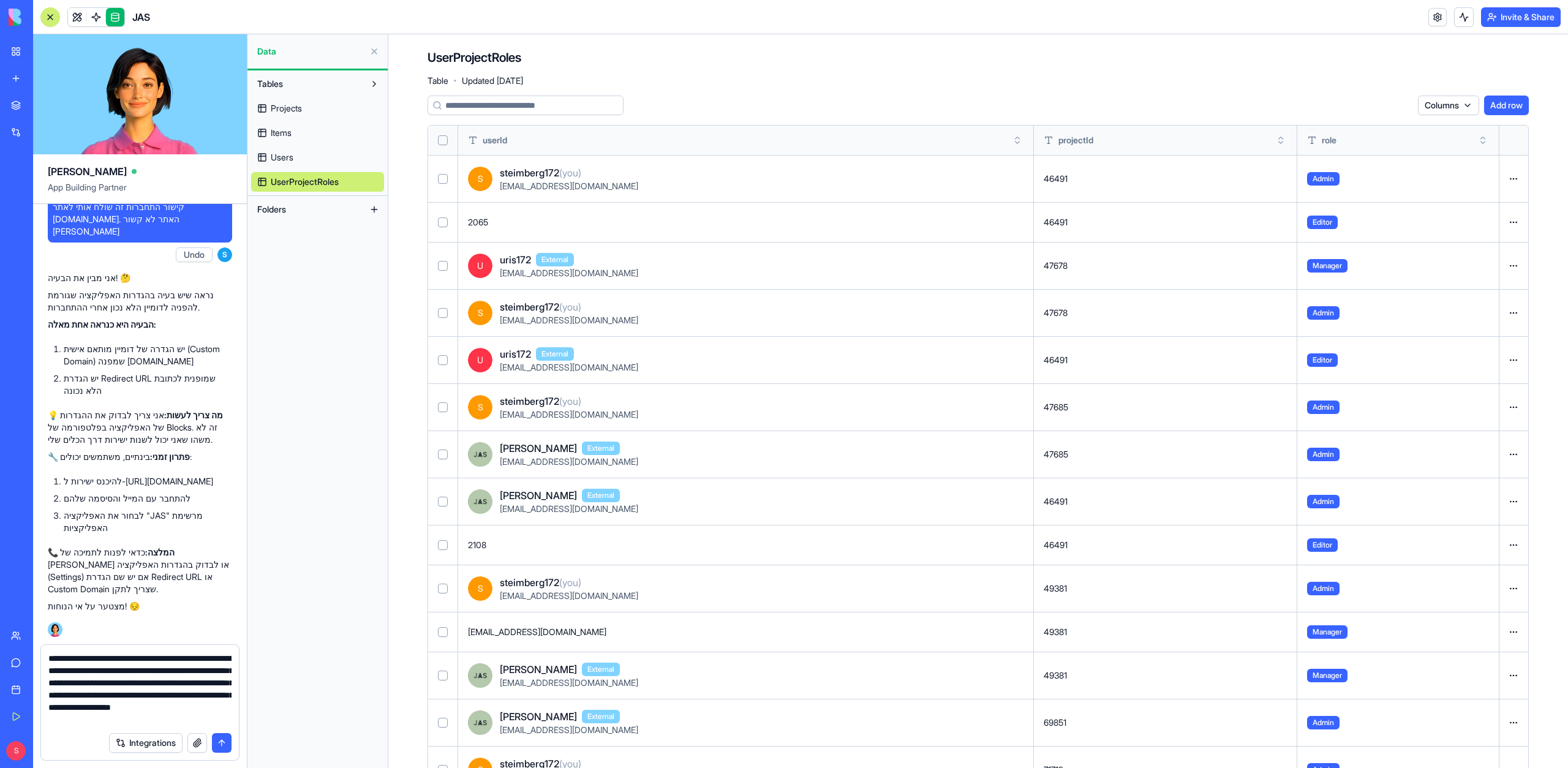
scroll to position [11, 0]
type textarea "**********"
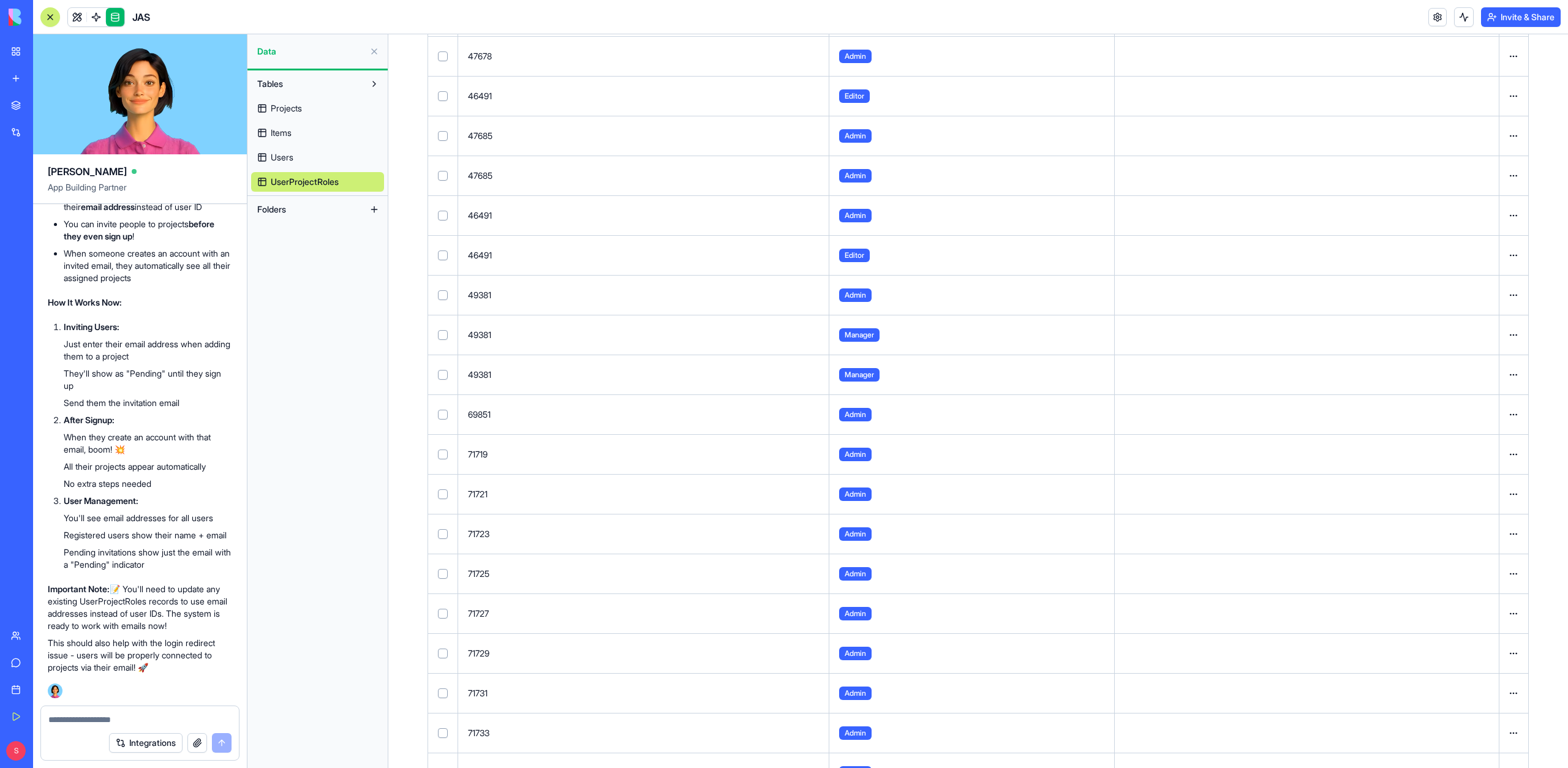
scroll to position [0, 0]
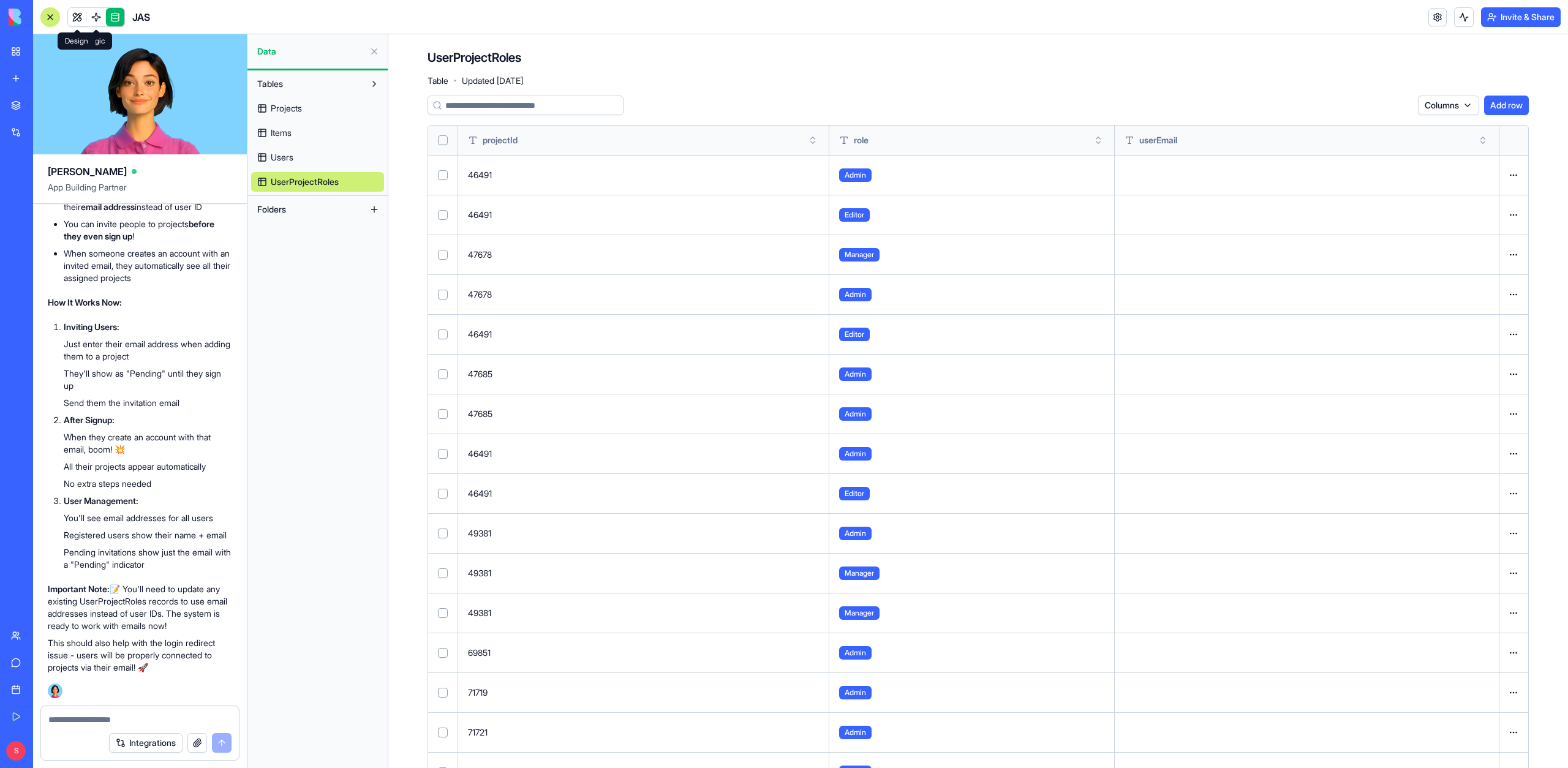
click at [76, 15] on span at bounding box center [77, 17] width 34 height 34
click at [76, 15] on button at bounding box center [78, 18] width 18 height 18
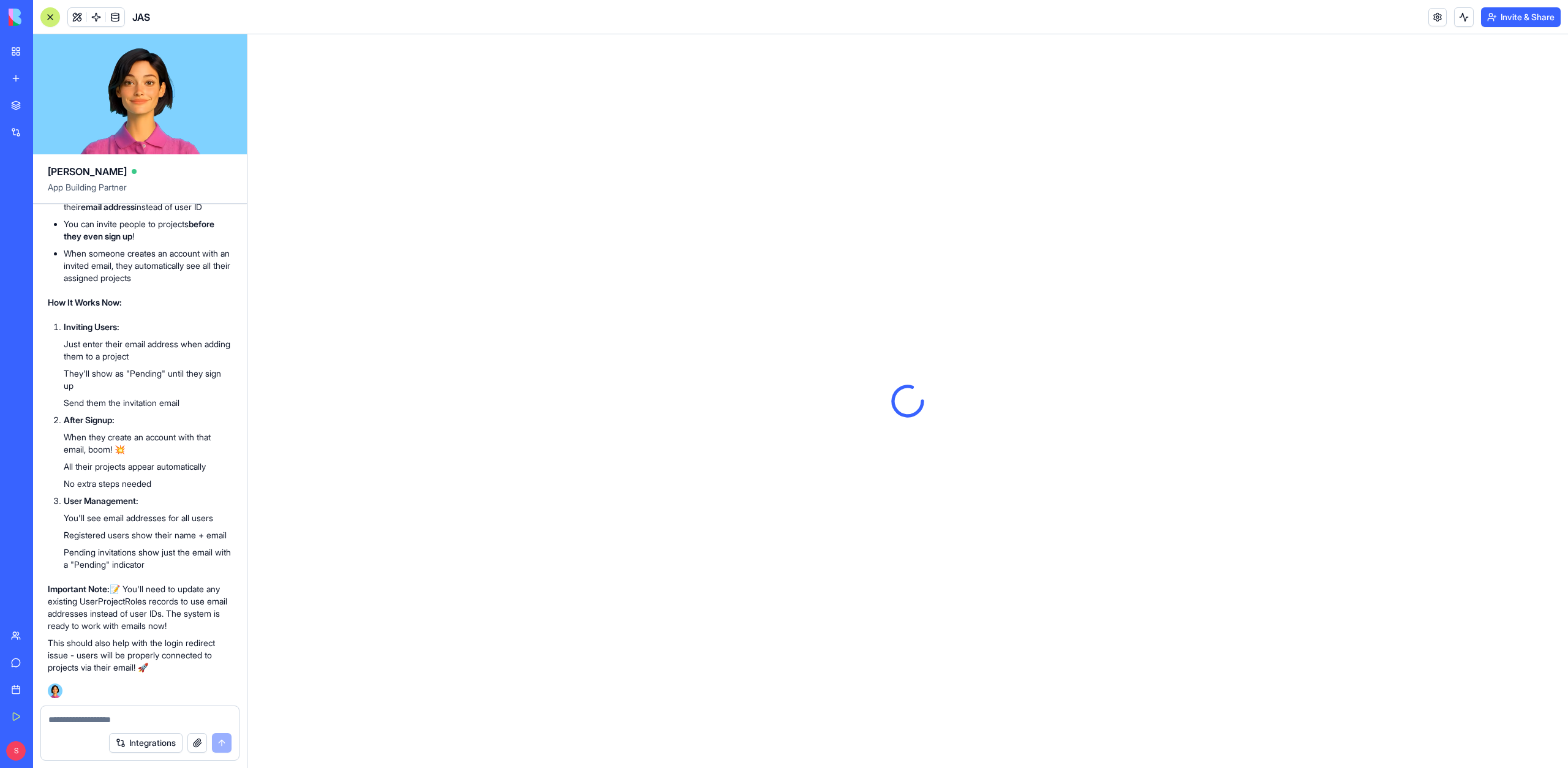
click at [45, 18] on div at bounding box center [50, 18] width 10 height 10
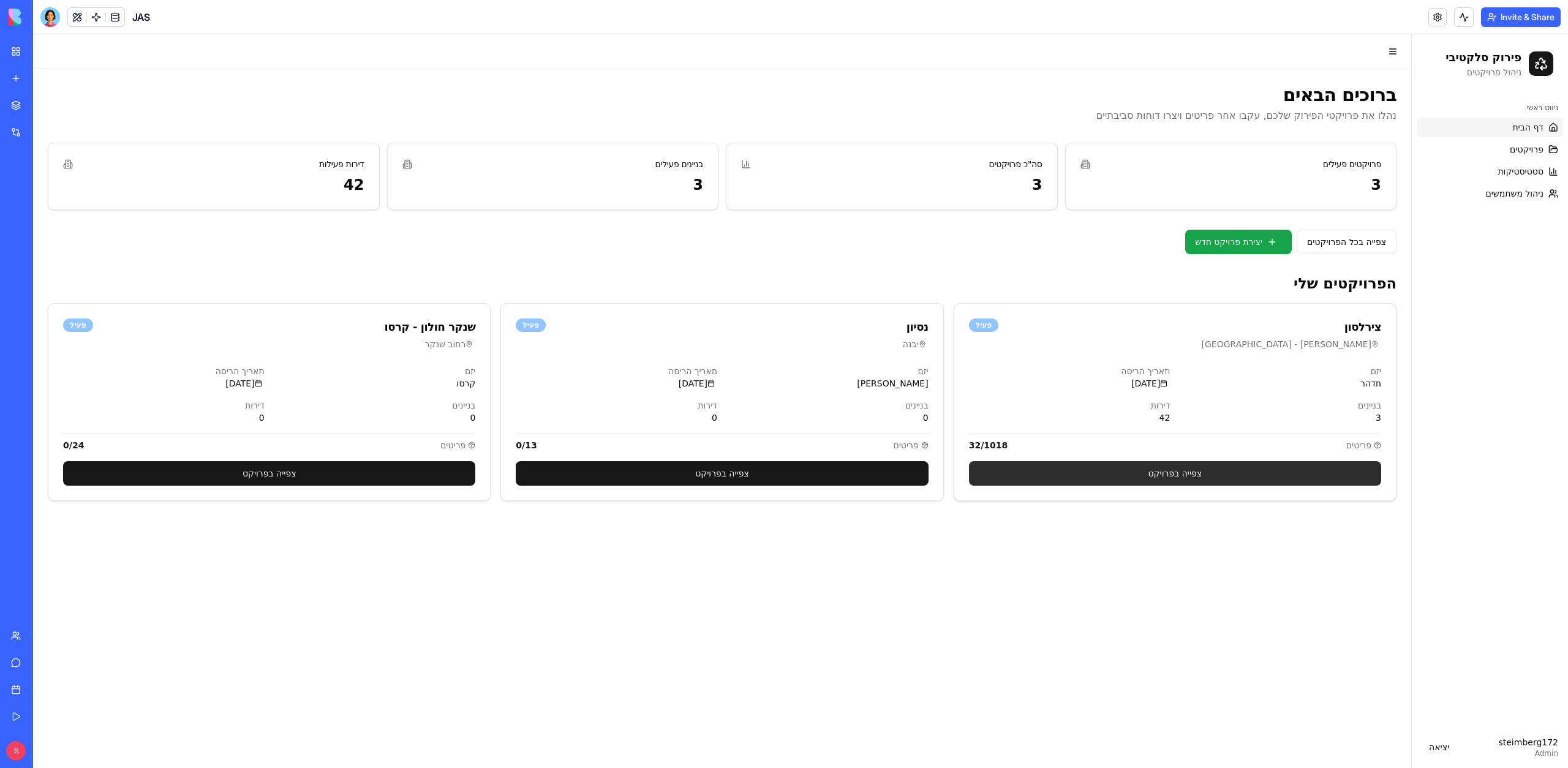
click at [1165, 474] on link "צפייה בפרויקט" at bounding box center [1175, 473] width 412 height 24
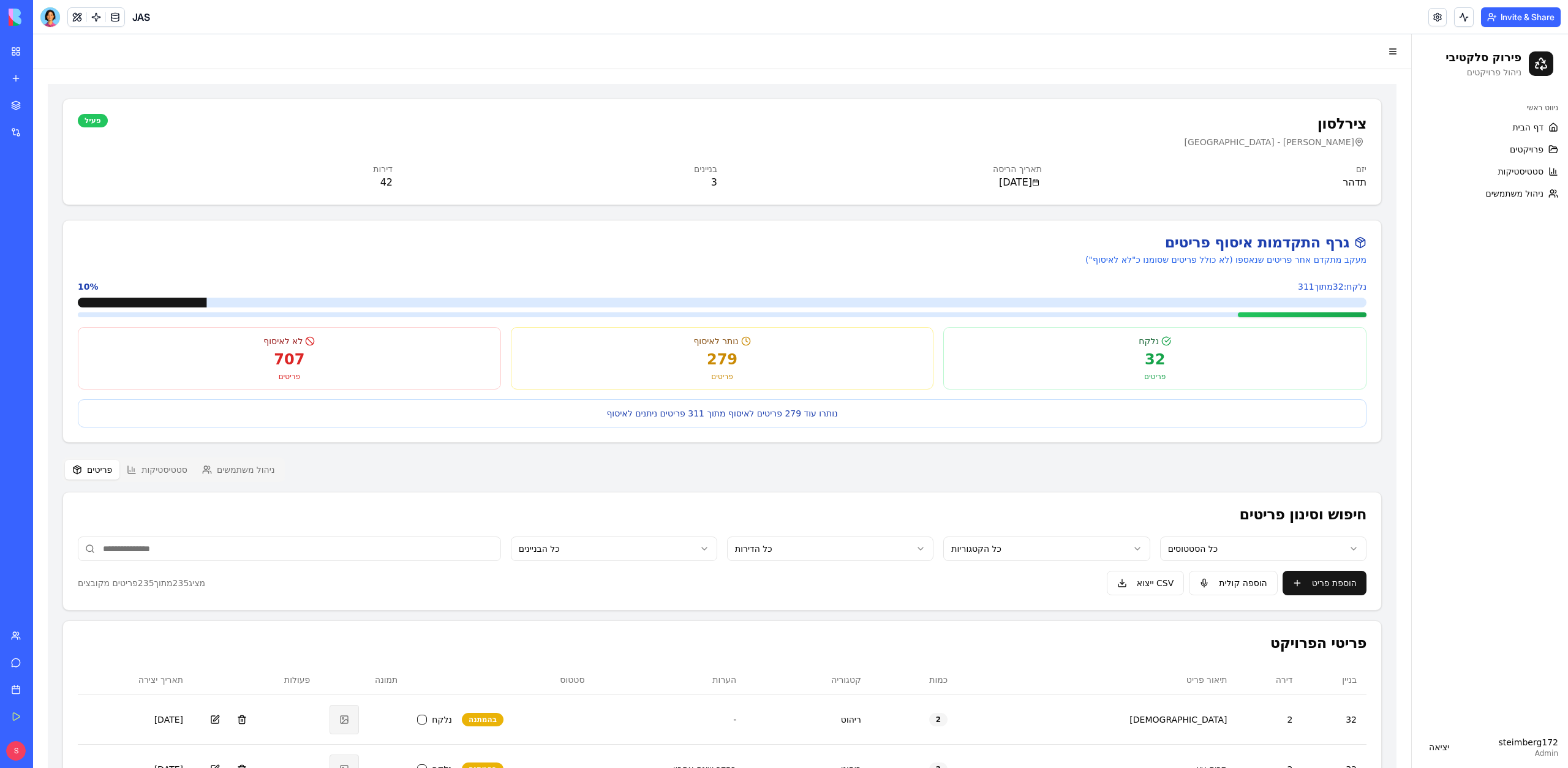
click at [248, 474] on button "ניהול משתמשים" at bounding box center [239, 470] width 88 height 20
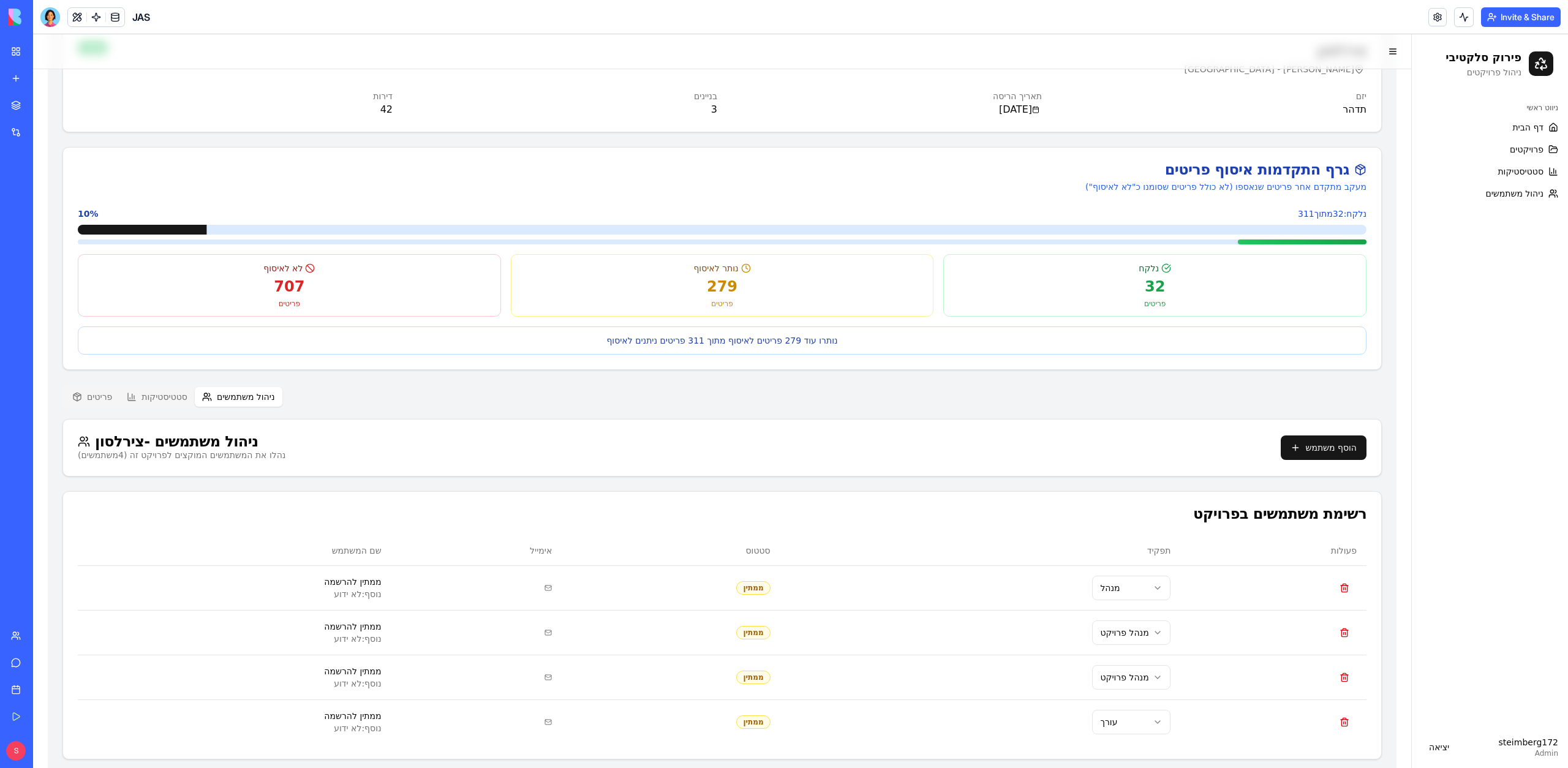
scroll to position [93, 0]
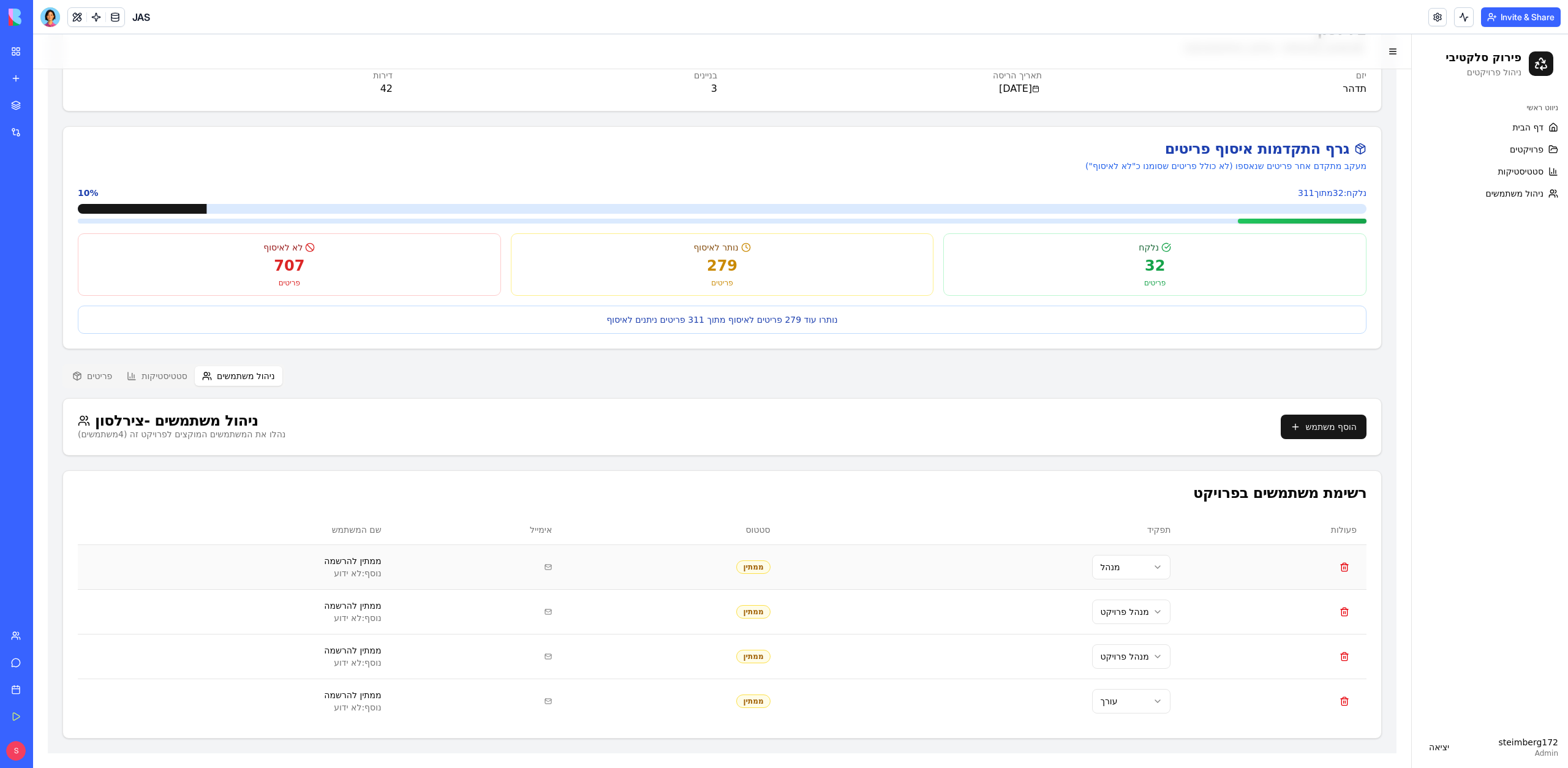
click at [545, 565] on icon at bounding box center [548, 566] width 6 height 2
click at [1317, 409] on div "ניהול משתמשים - [PERSON_NAME] נהלו את המשתמשים המוקצים לפרויקט זה ( 4 משתמשים) …" at bounding box center [722, 427] width 1318 height 57
click at [1317, 423] on button "הוסף משתמש" at bounding box center [1324, 426] width 86 height 24
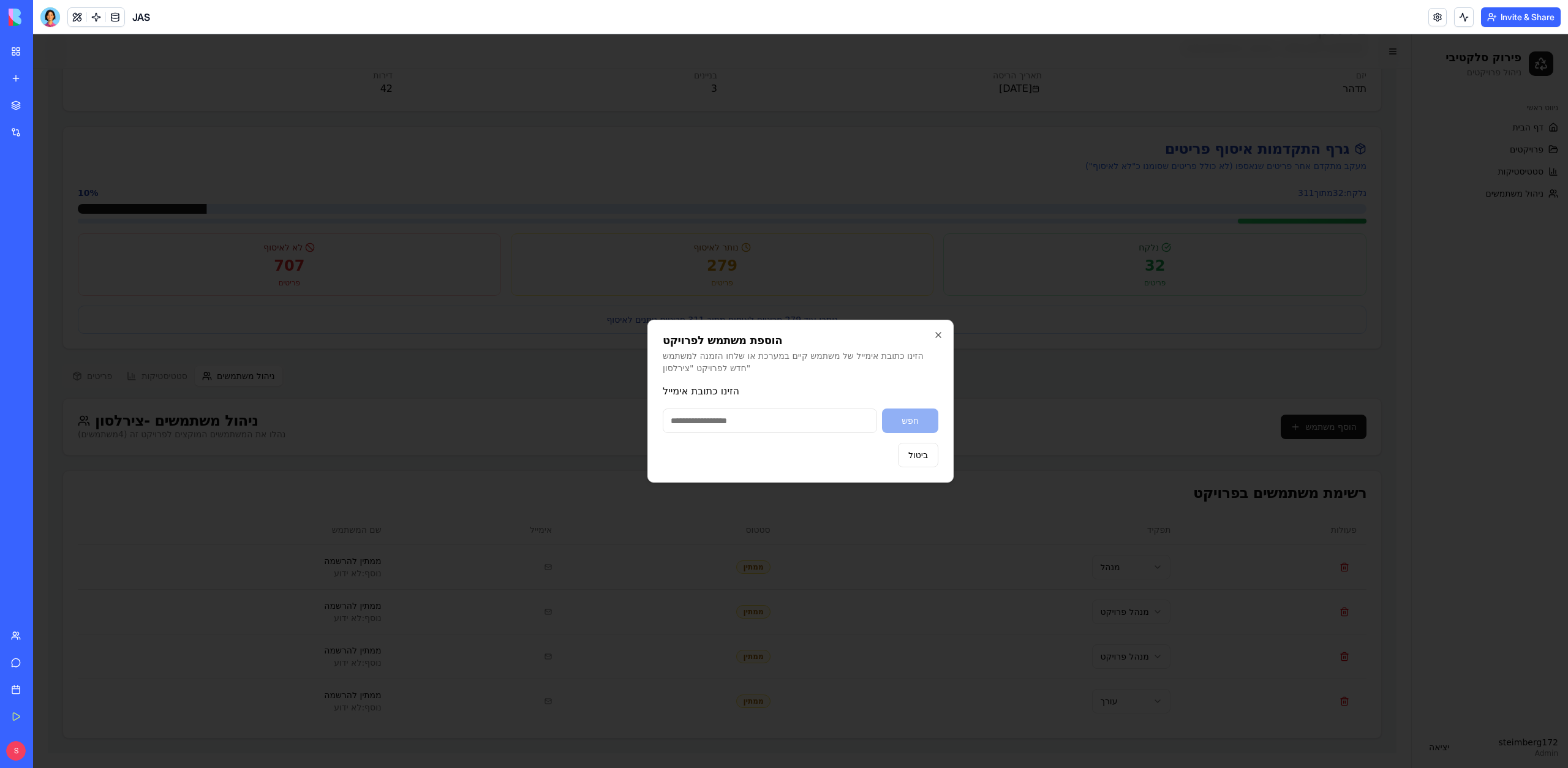
click at [724, 414] on input "הזינו כתובת אימייל" at bounding box center [770, 420] width 214 height 24
type input "**********"
click at [912, 416] on button "חפש" at bounding box center [911, 420] width 57 height 24
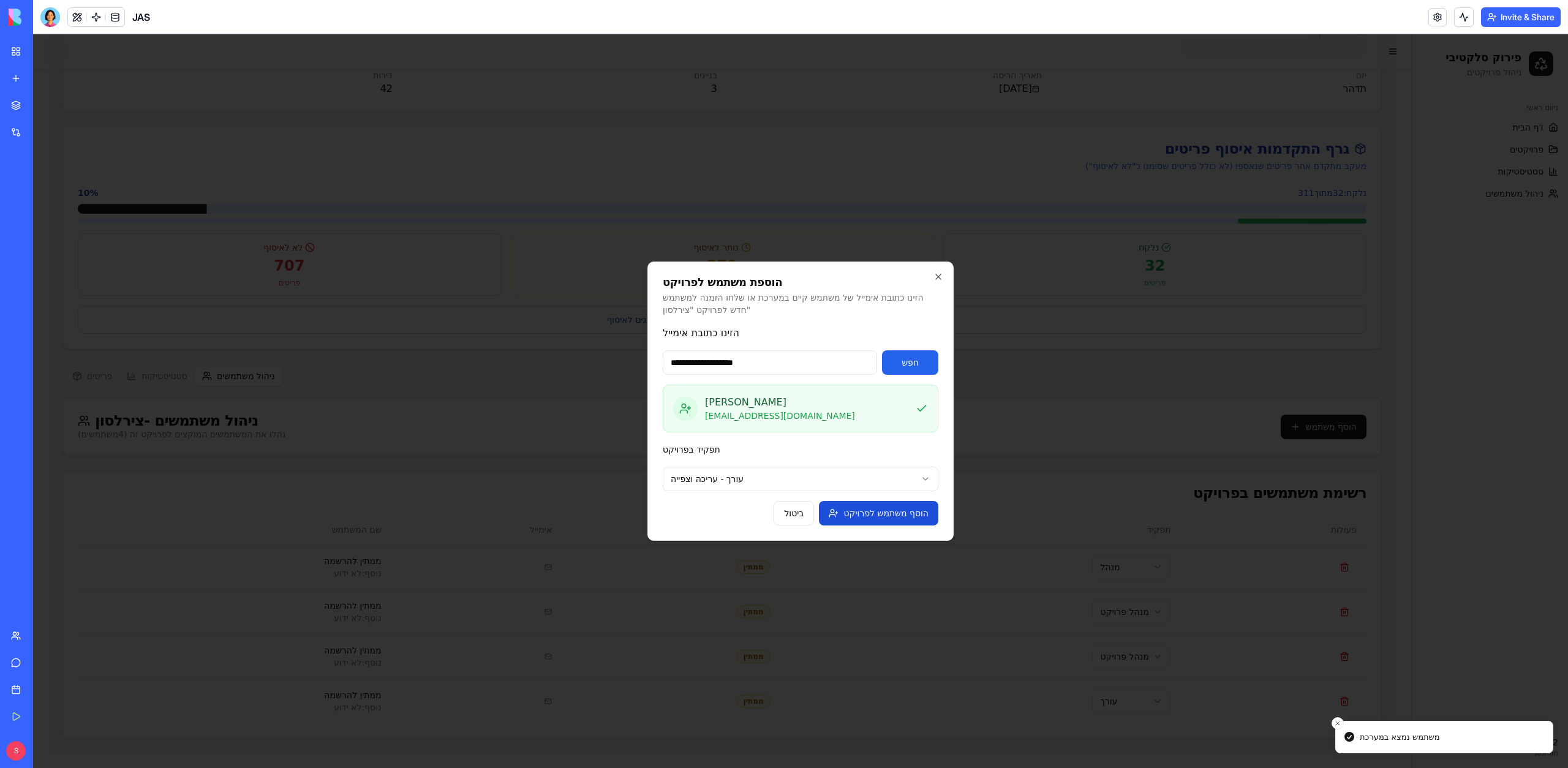
click at [901, 506] on button "הוסף משתמש לפרויקט" at bounding box center [878, 513] width 119 height 24
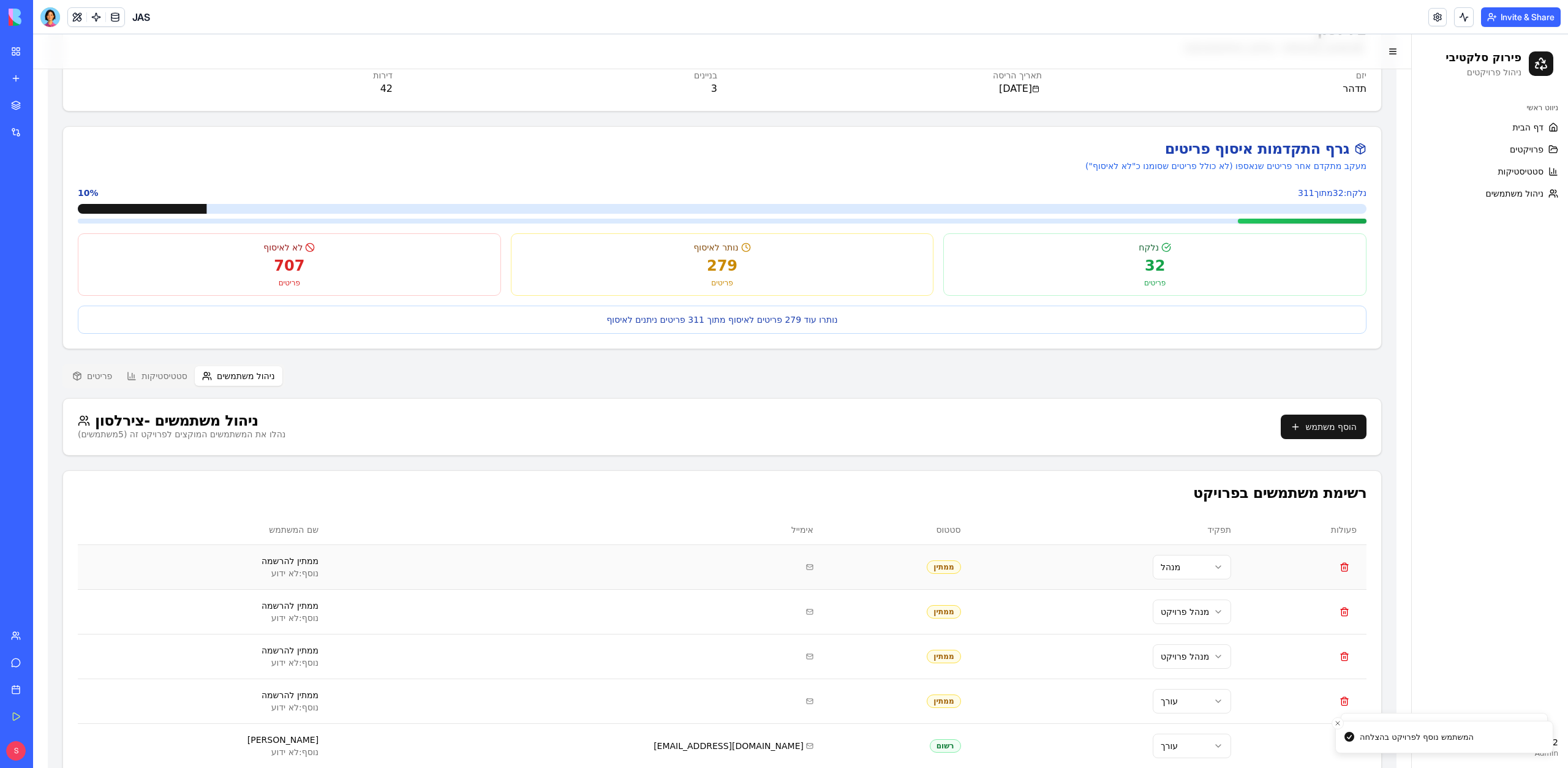
scroll to position [138, 0]
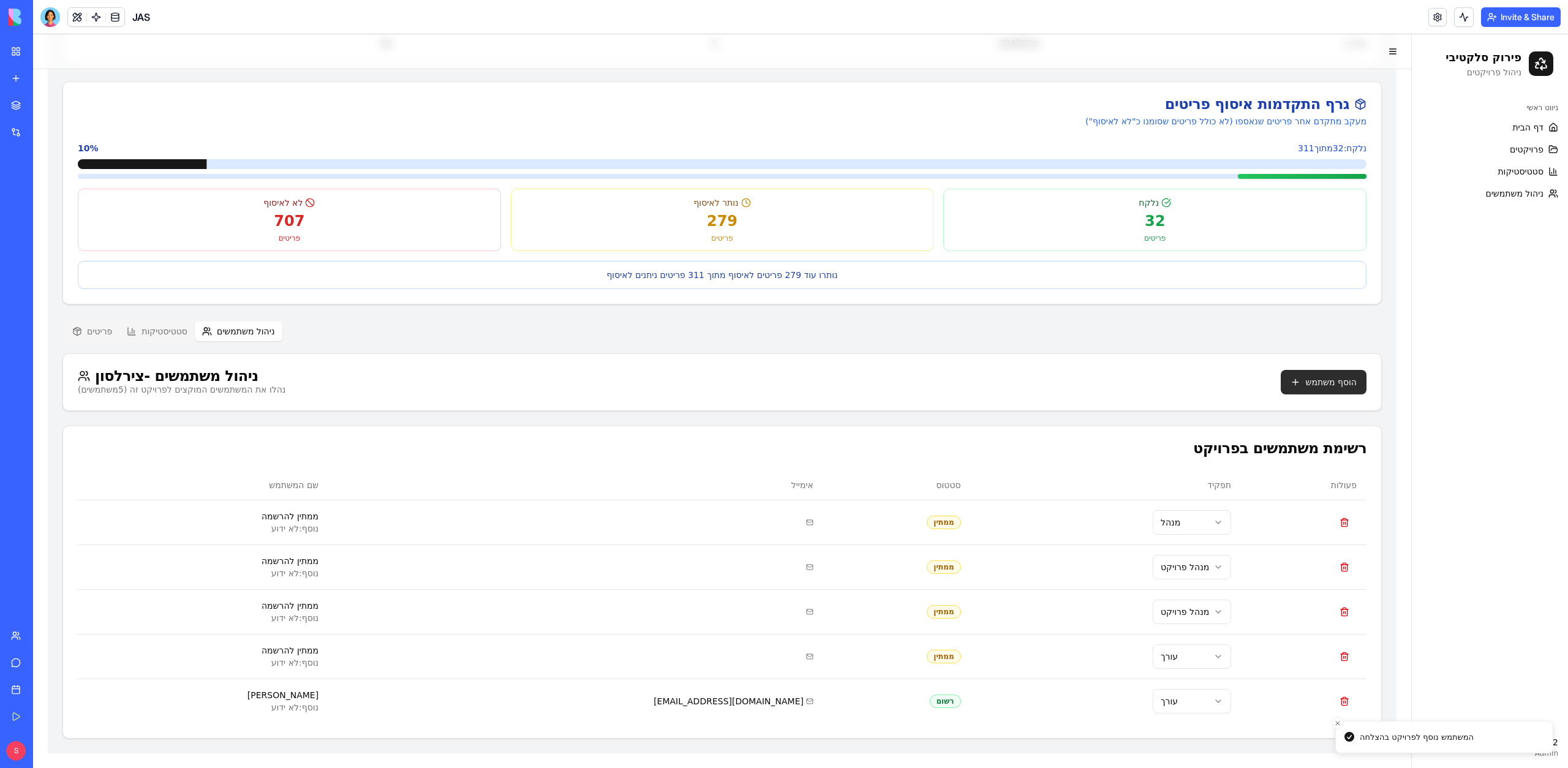
click at [1335, 381] on button "הוסף משתמש" at bounding box center [1324, 382] width 86 height 24
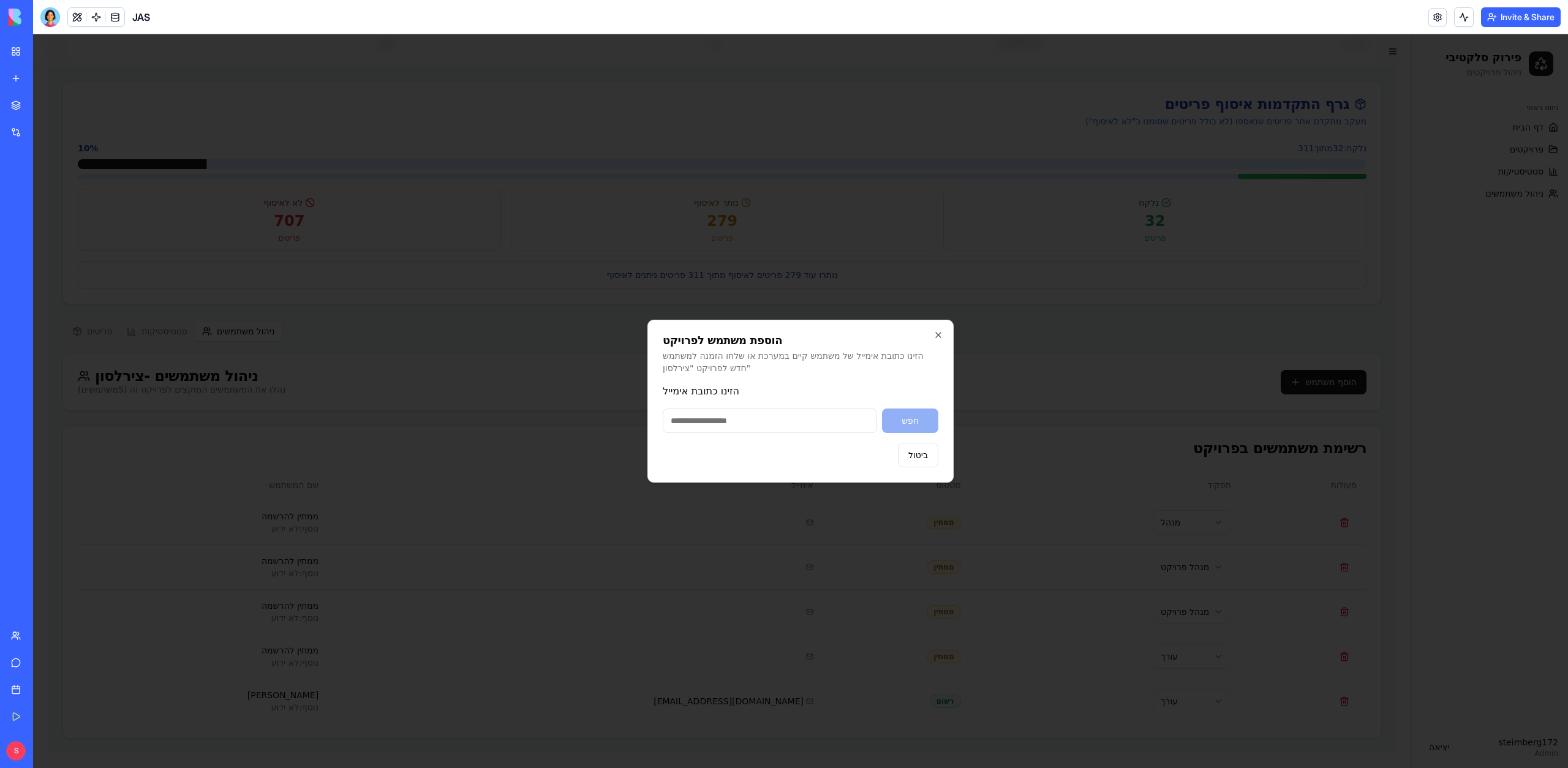
click at [722, 427] on input "הזינו כתובת אימייל" at bounding box center [770, 420] width 214 height 24
paste input "**********"
type input "**********"
click at [912, 418] on button "חפש" at bounding box center [911, 420] width 57 height 24
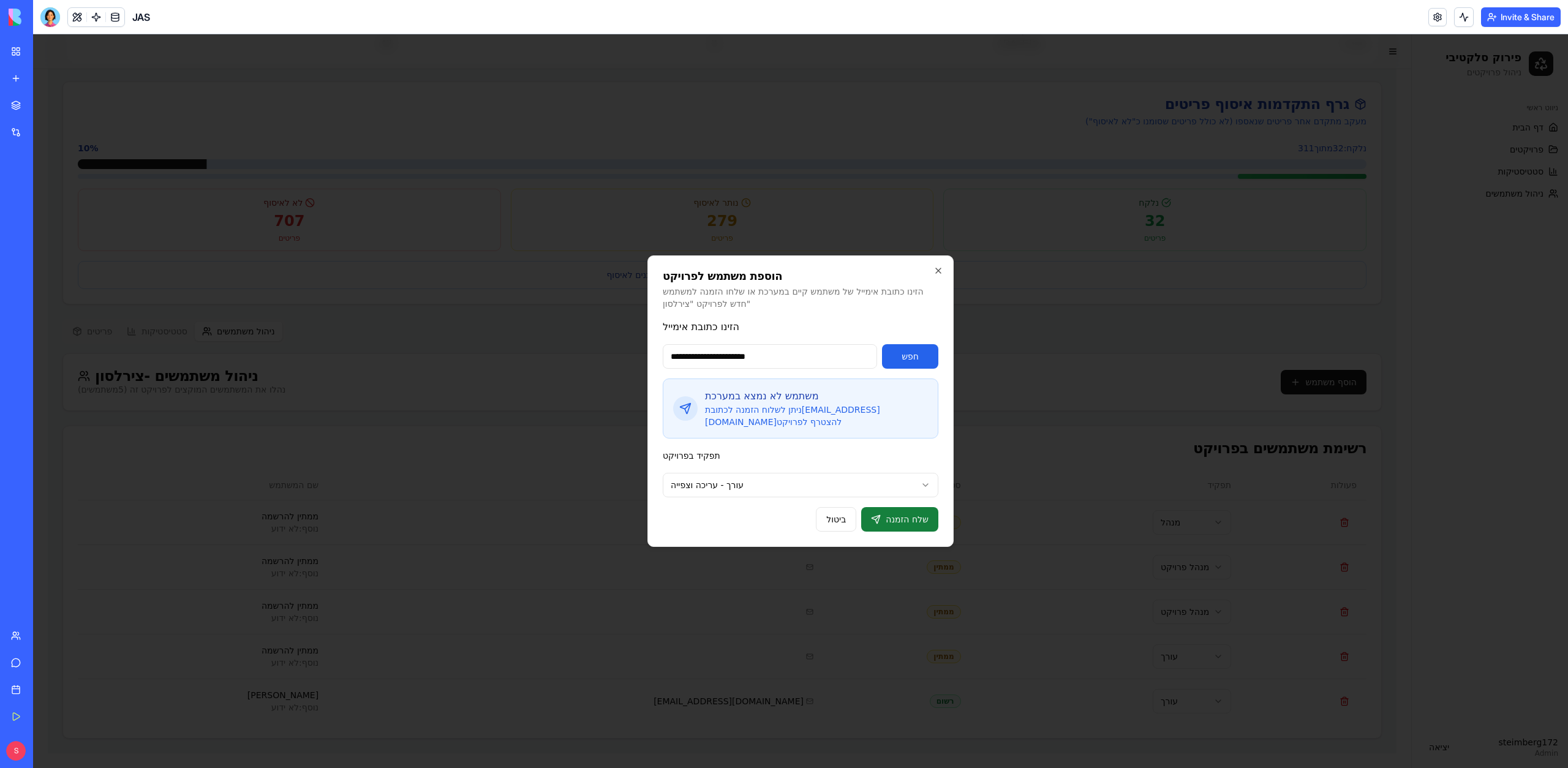
click at [914, 524] on button "שלח הזמנה" at bounding box center [900, 519] width 78 height 24
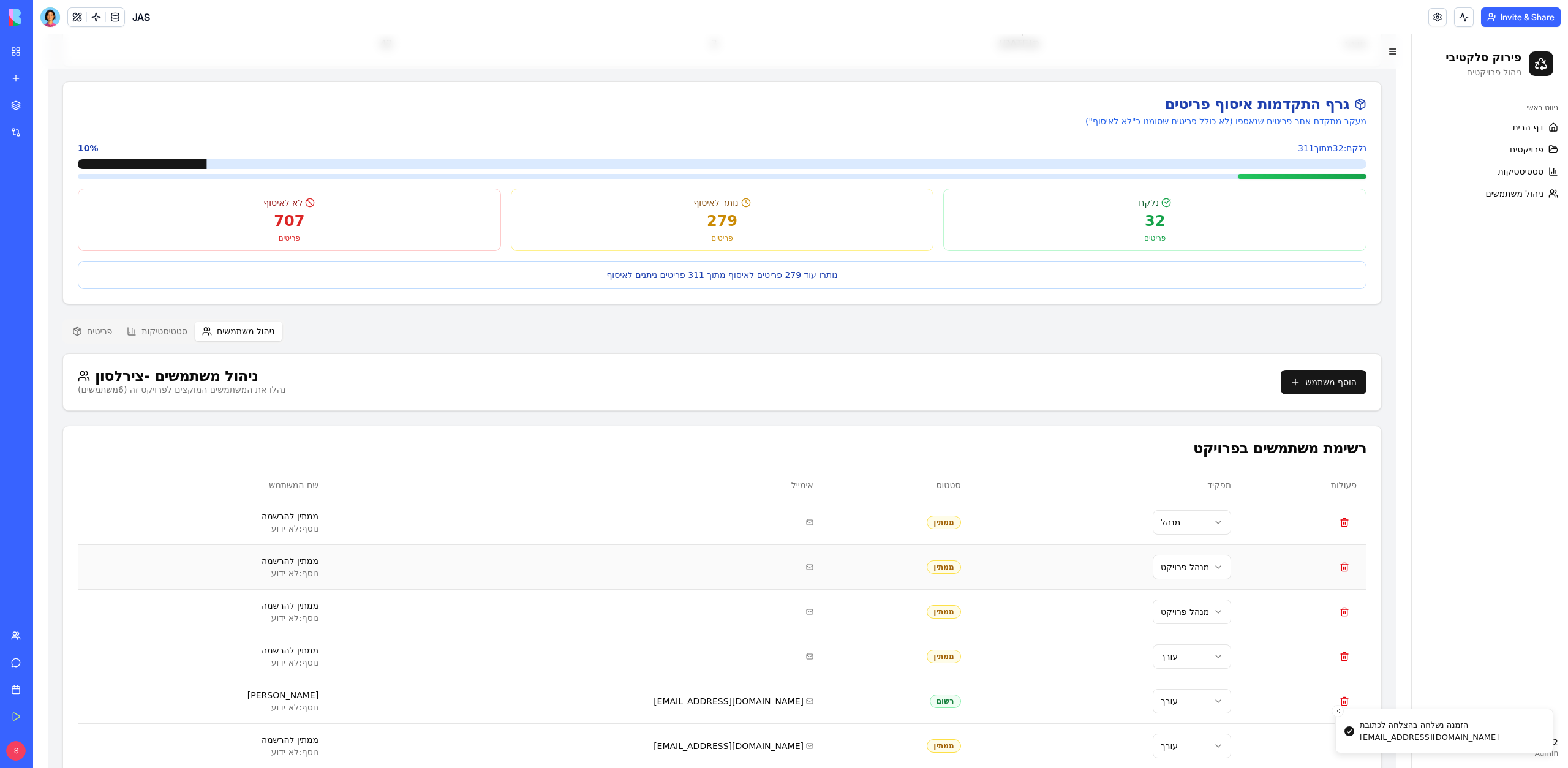
scroll to position [183, 0]
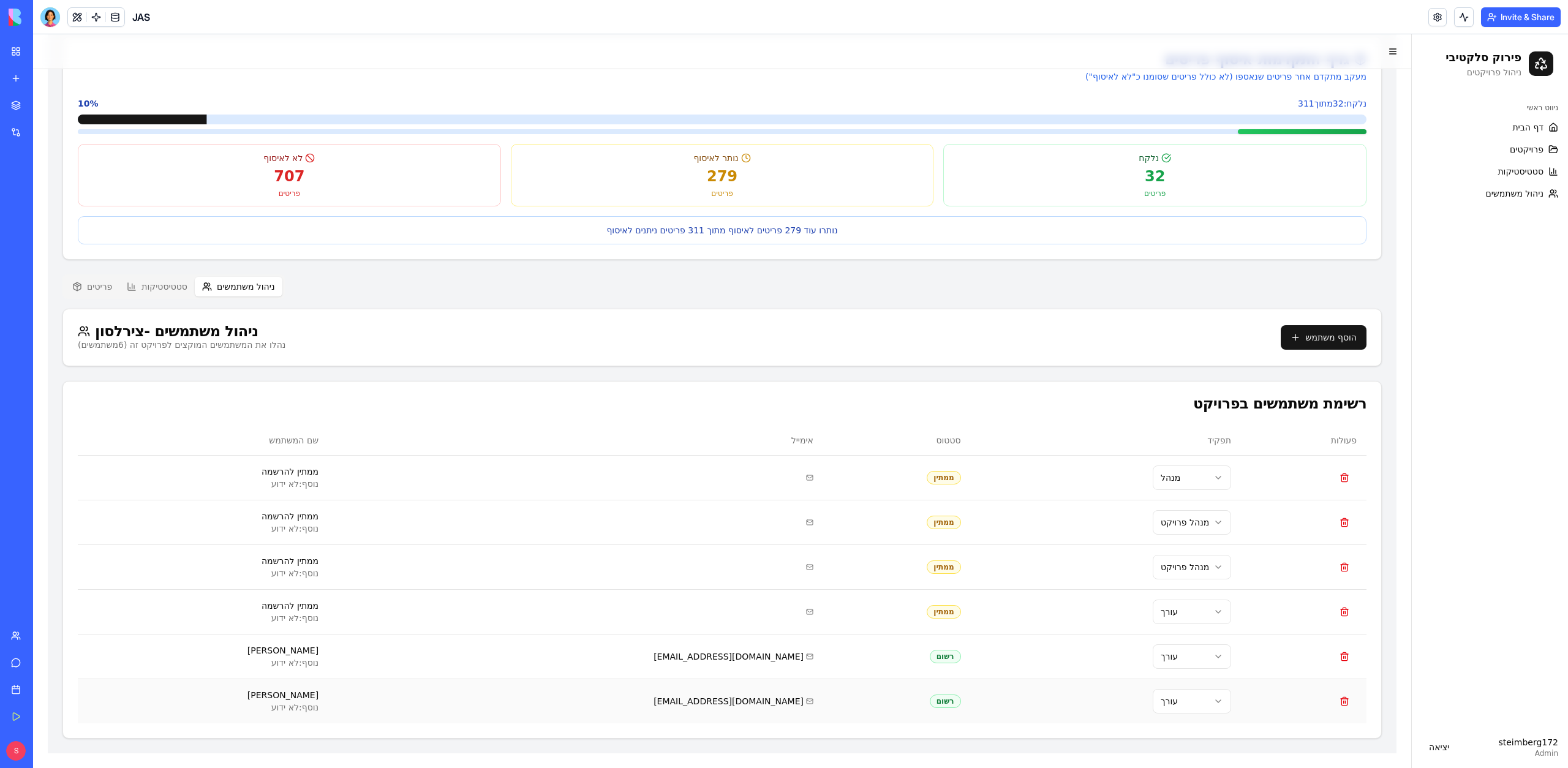
click at [1171, 701] on html "פירוק סלקטיבי [PERSON_NAME] - [GEOGRAPHIC_DATA] פעיל [PERSON_NAME] תאריך הריסה …" at bounding box center [801, 309] width 1535 height 916
click at [892, 697] on html "פירוק סלקטיבי [PERSON_NAME] - [GEOGRAPHIC_DATA] פעיל [PERSON_NAME] תאריך הריסה …" at bounding box center [801, 309] width 1535 height 916
click at [81, 18] on button at bounding box center [78, 18] width 18 height 18
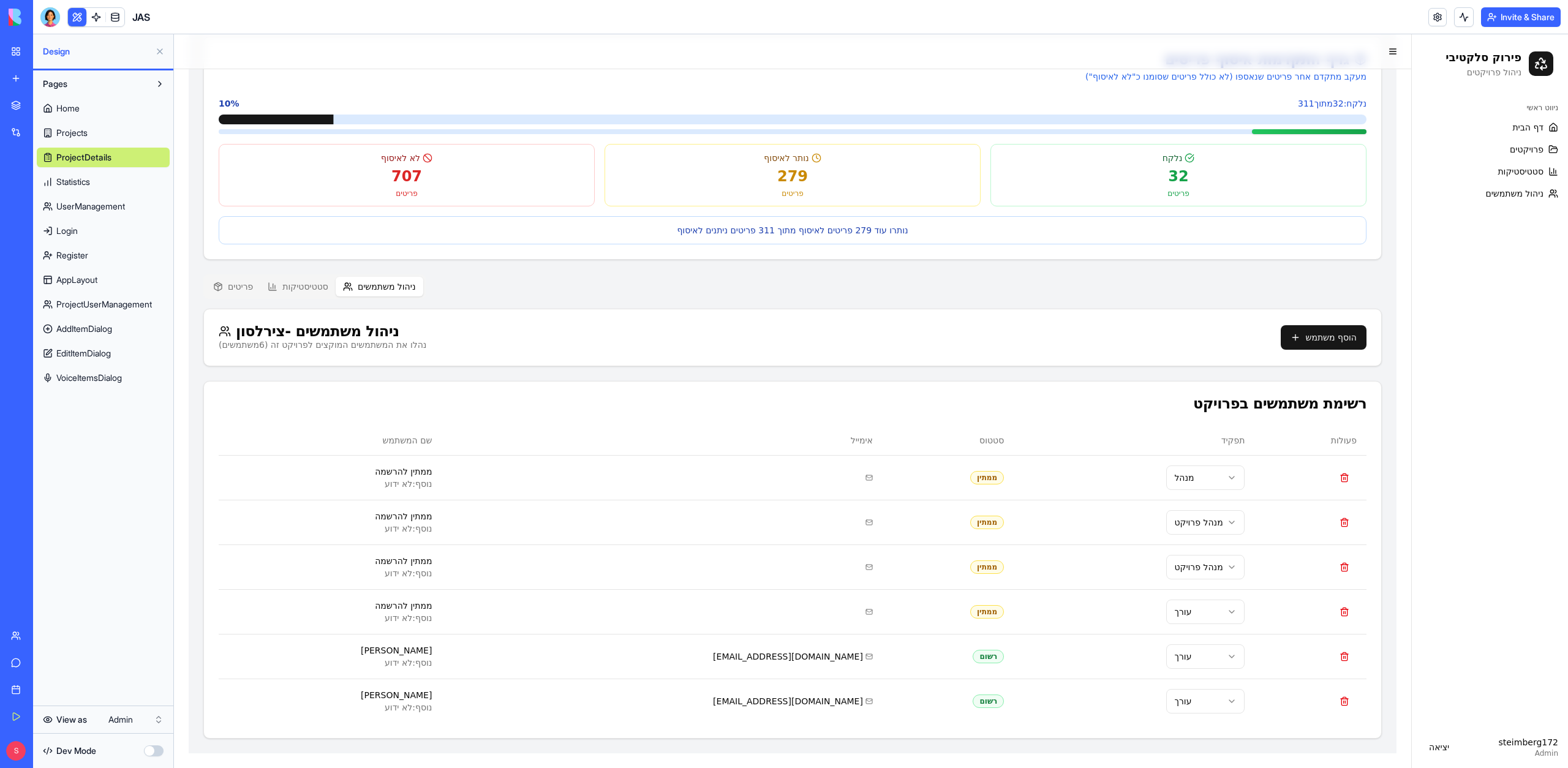
click at [131, 715] on html "My Workspace New app Marketplace Integrations Recent JAS AI Logo Generator TRY …" at bounding box center [784, 384] width 1568 height 768
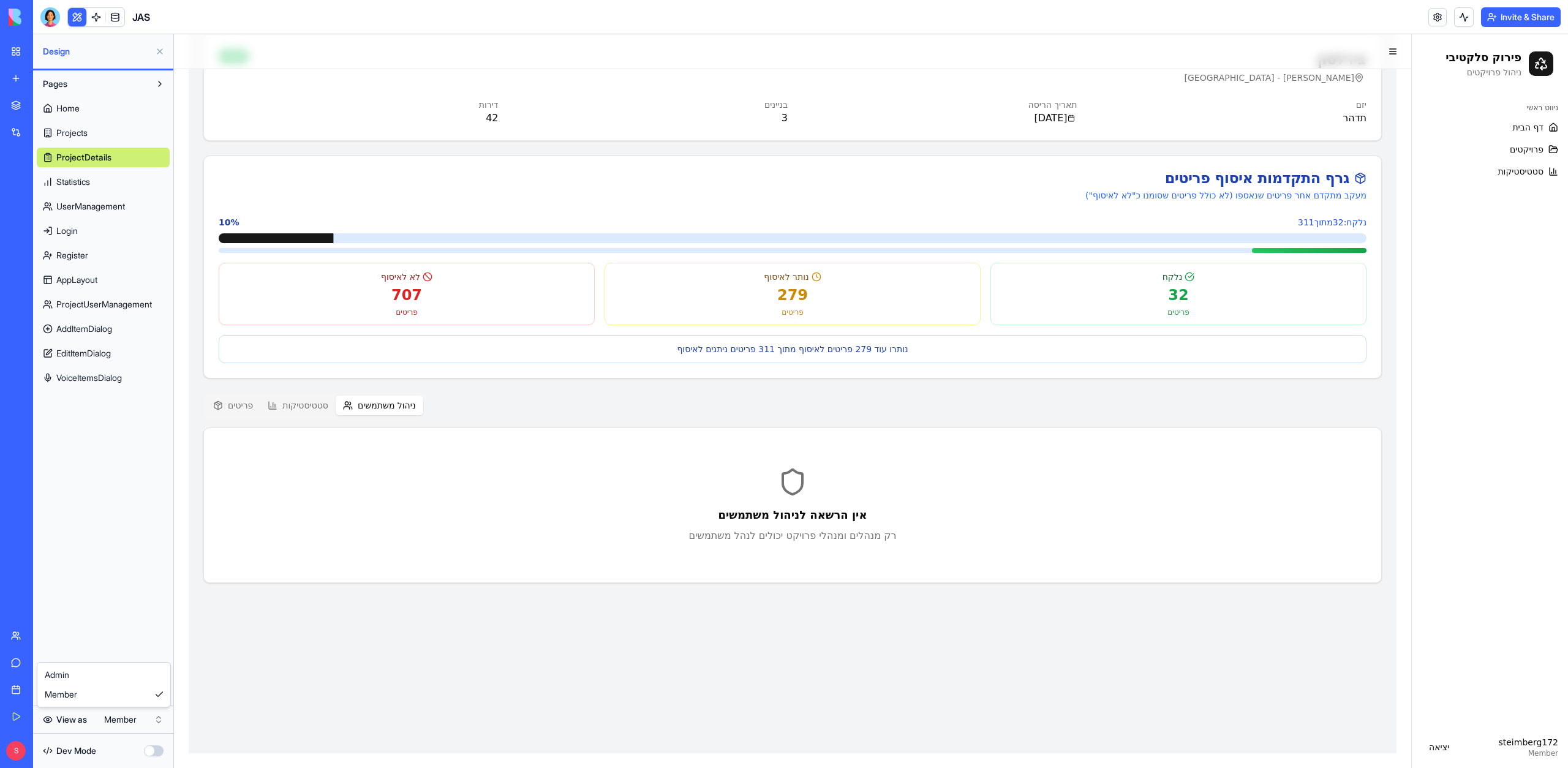
click at [133, 711] on html "My Workspace New app Marketplace Integrations Recent JAS AI Logo Generator TRY …" at bounding box center [784, 384] width 1568 height 768
